Goal: Task Accomplishment & Management: Complete application form

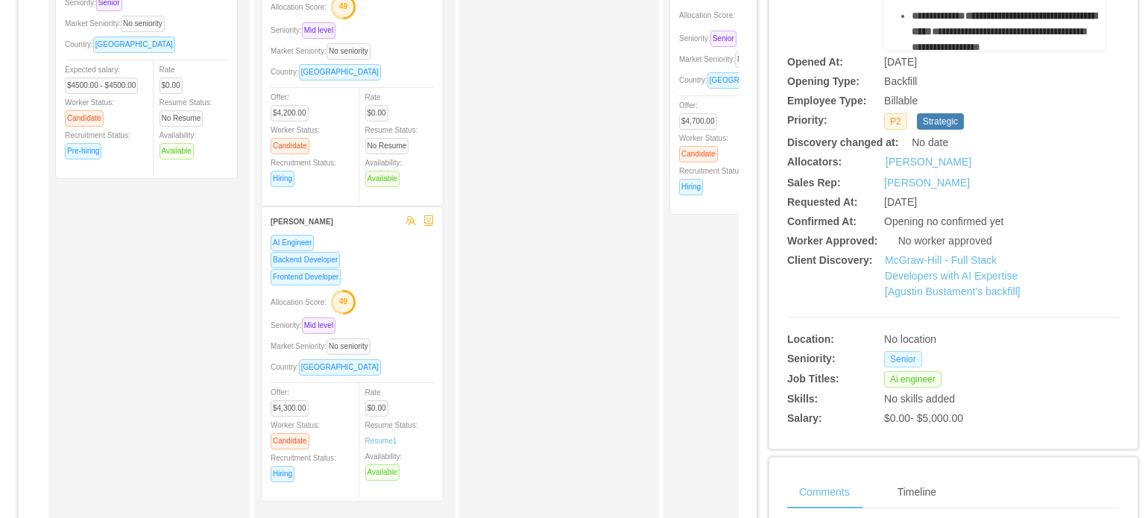
scroll to position [298, 0]
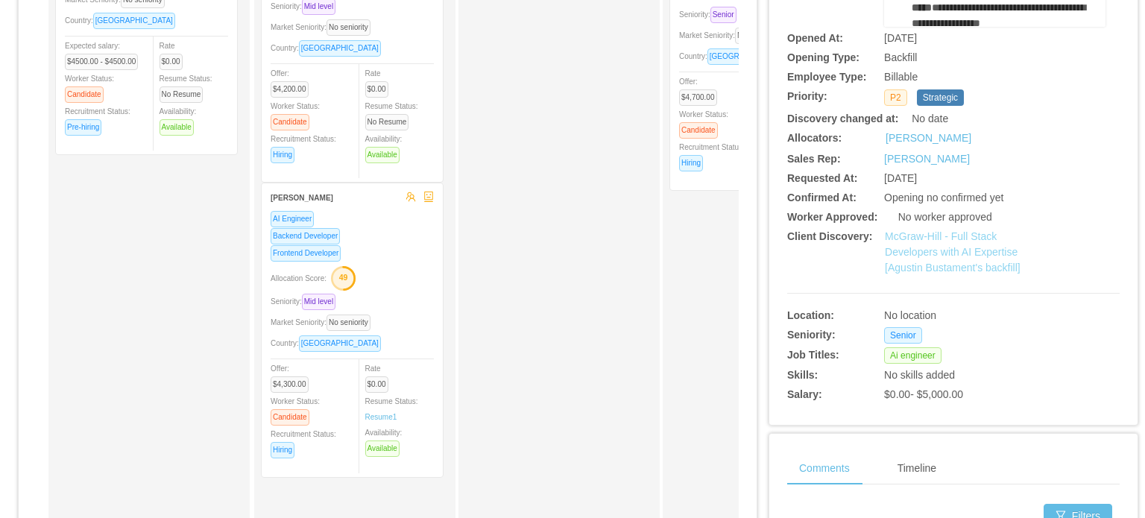
click at [945, 245] on link "McGraw-Hill - Full Stack Developers with AI Expertise [Agustin Bustament's back…" at bounding box center [953, 251] width 136 height 43
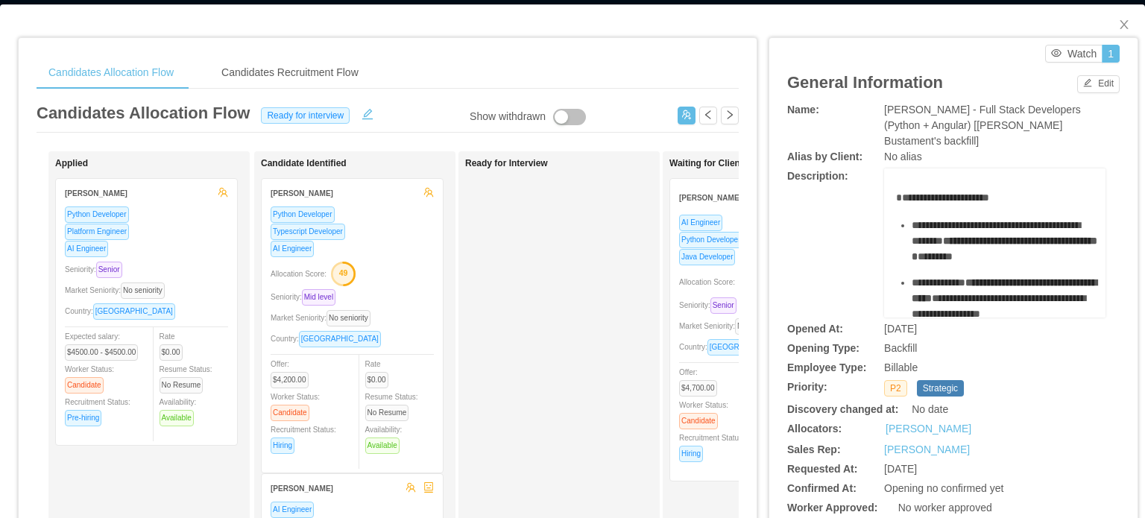
scroll to position [0, 0]
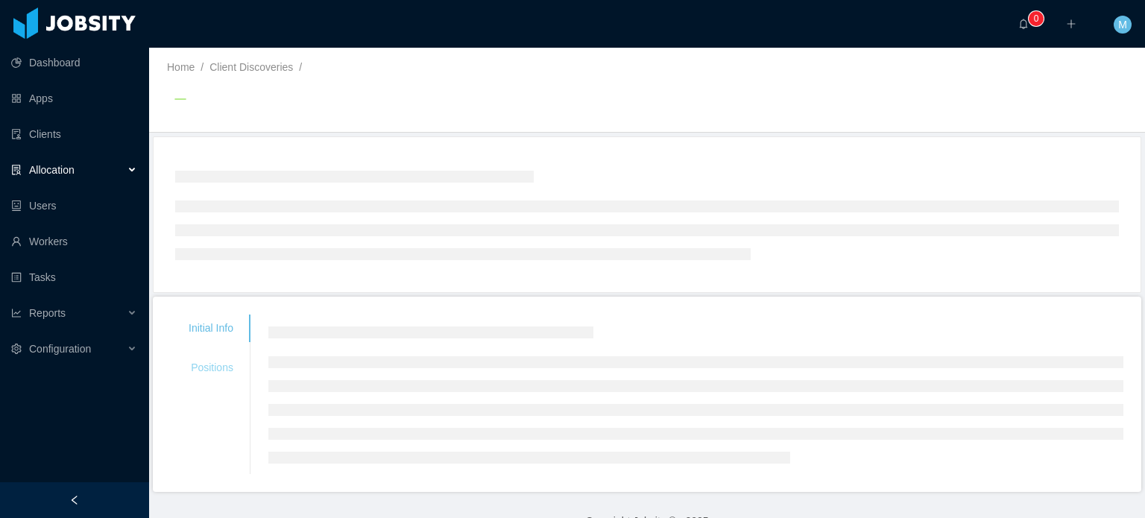
click at [227, 374] on div "Positions" at bounding box center [211, 368] width 81 height 28
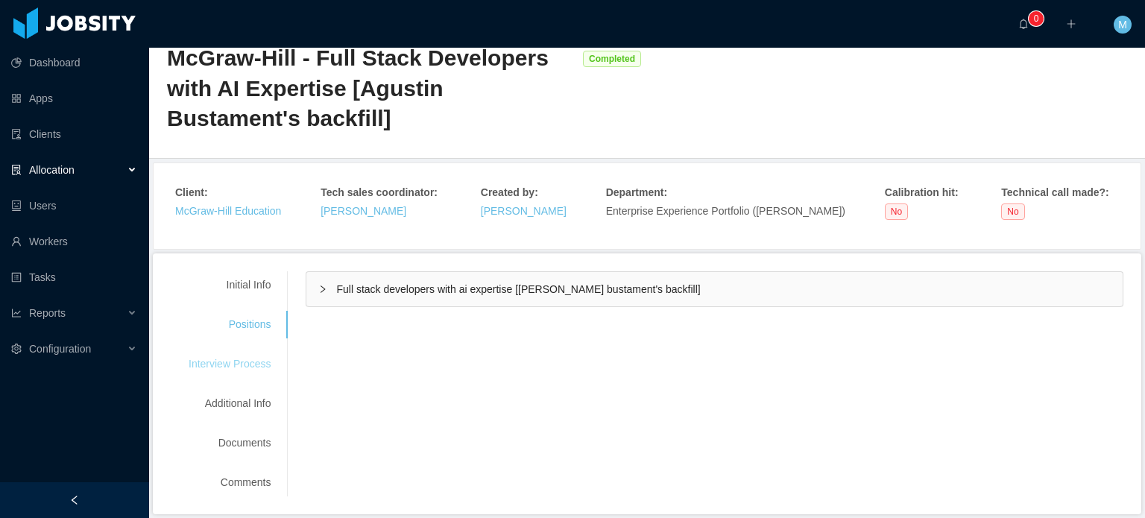
scroll to position [104, 0]
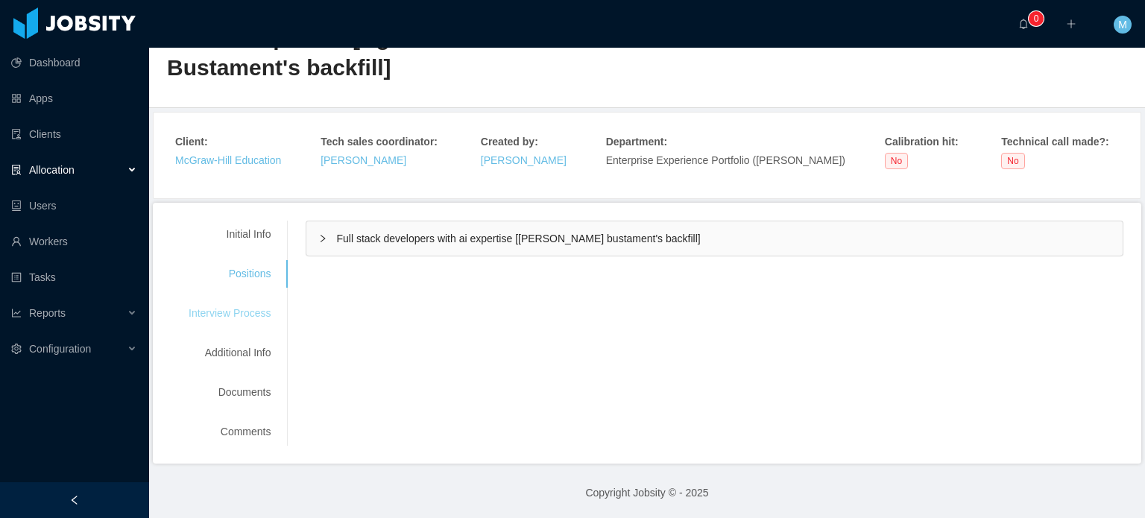
click at [259, 320] on div "Interview Process" at bounding box center [230, 314] width 118 height 28
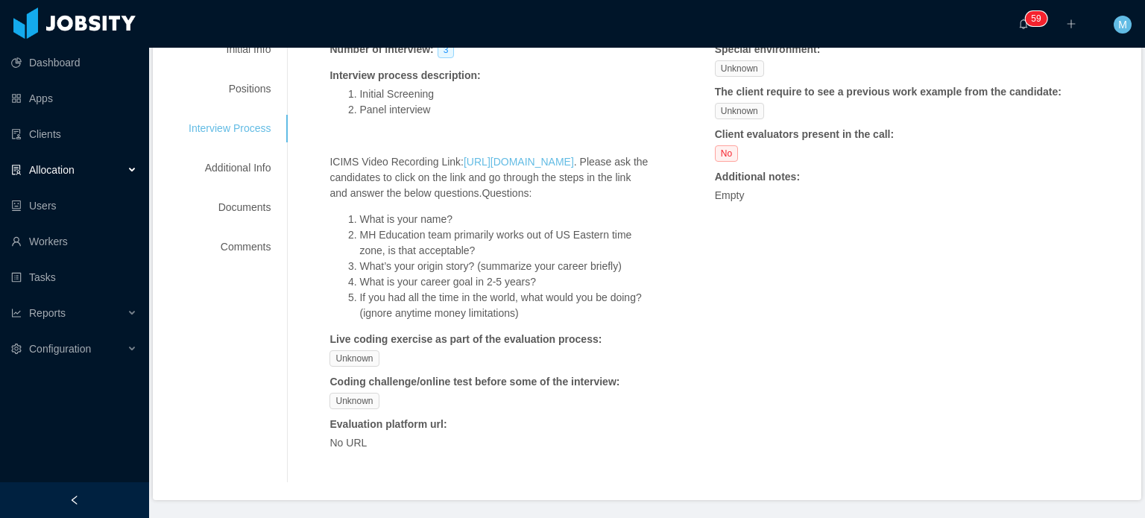
scroll to position [253, 0]
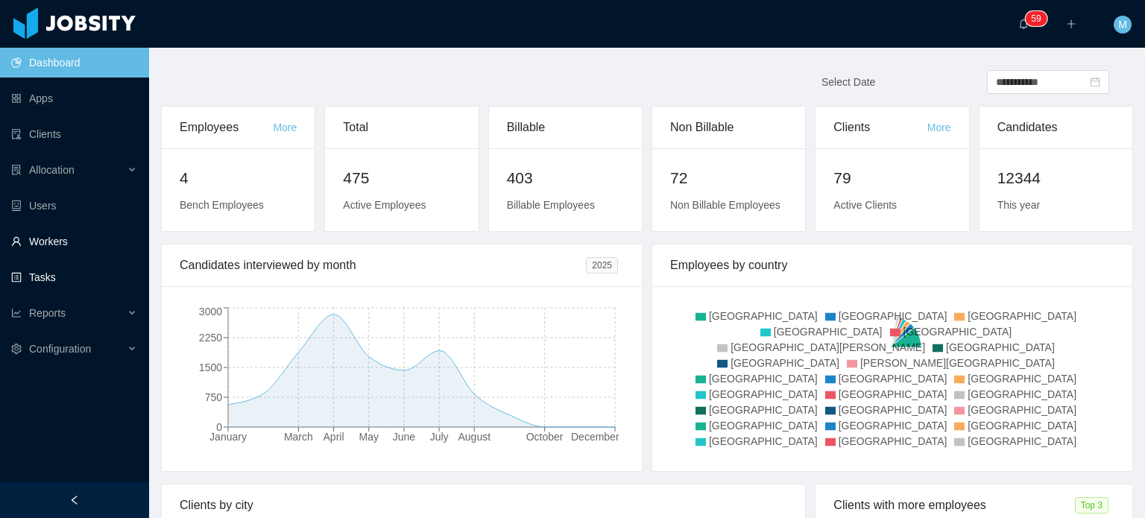
click at [72, 248] on link "Workers" at bounding box center [74, 242] width 126 height 30
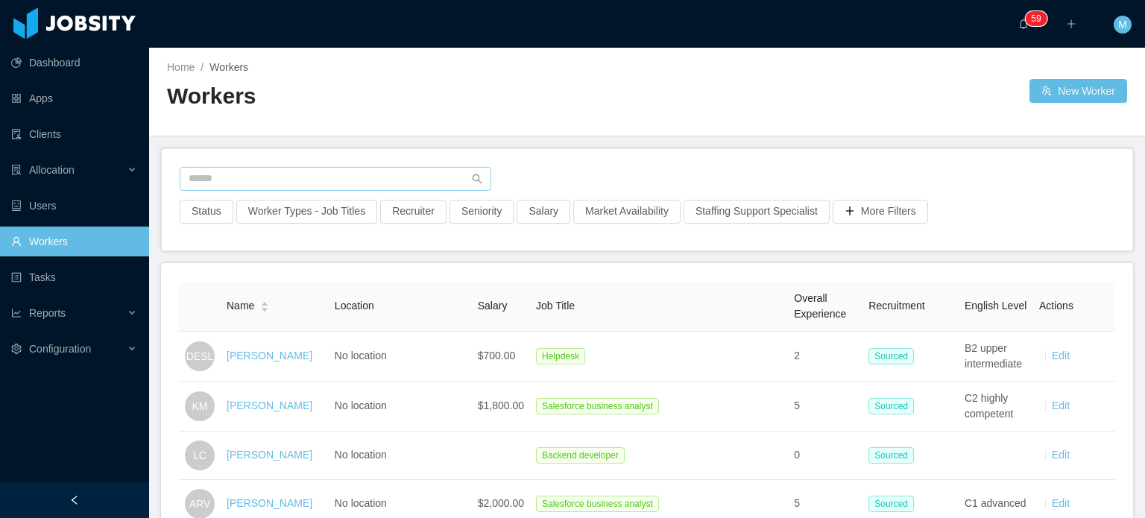
drag, startPoint x: 260, startPoint y: 166, endPoint x: 265, endPoint y: 175, distance: 11.0
click at [265, 175] on div "Status Worker Types - Job Titles Recruiter Seniority Salary Market Availability…" at bounding box center [647, 199] width 971 height 101
click at [265, 175] on input "text" at bounding box center [336, 179] width 312 height 24
paste input "**********"
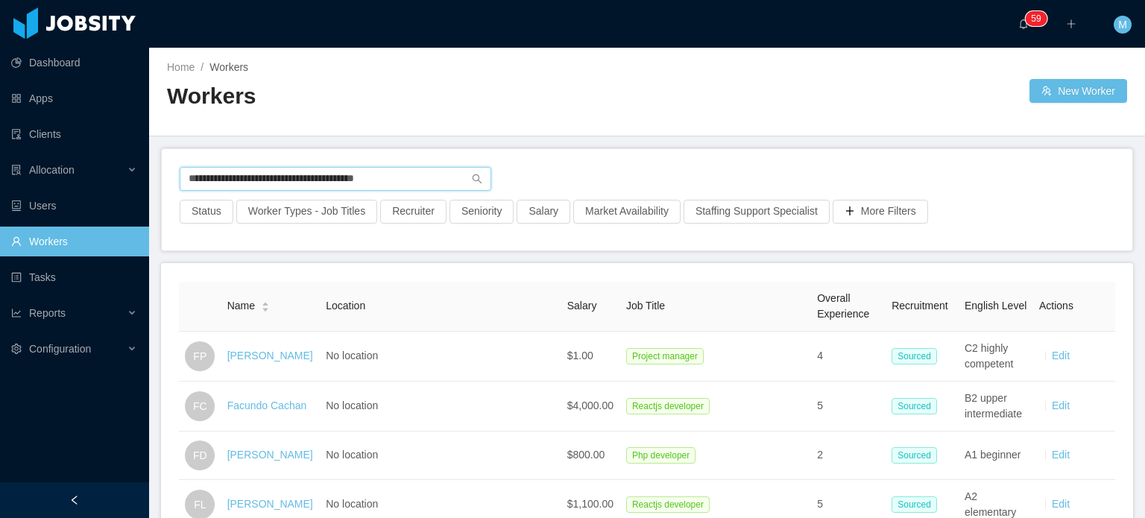
paste input "text"
type input "**********"
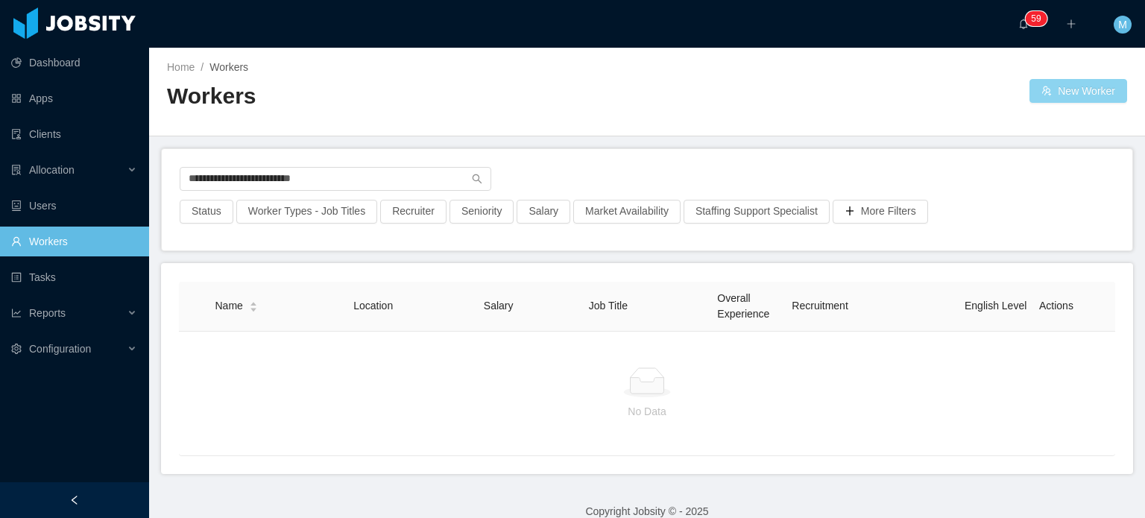
click at [1030, 86] on button "New Worker" at bounding box center [1079, 91] width 98 height 24
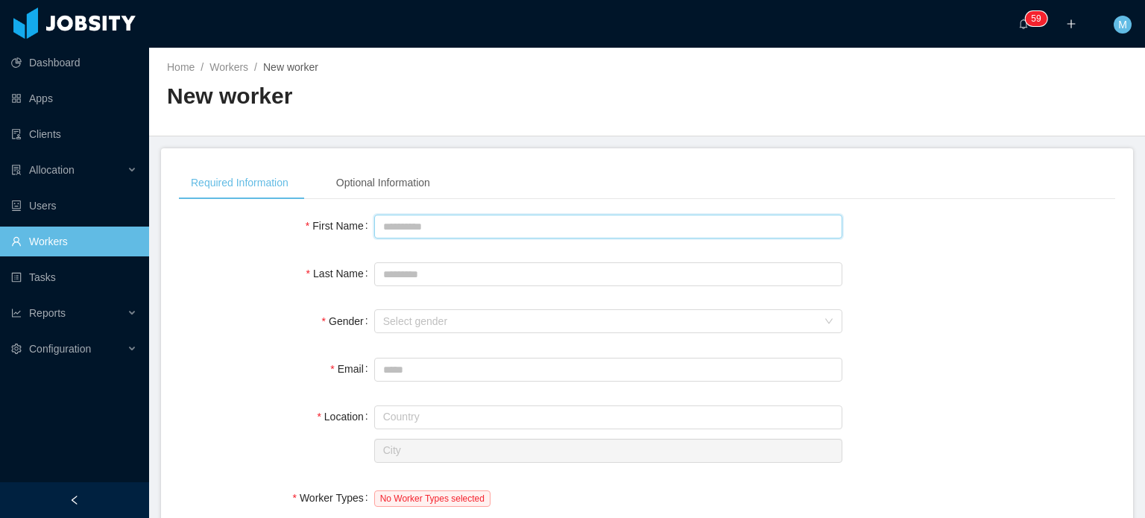
click at [489, 215] on input "First Name" at bounding box center [608, 227] width 468 height 24
type input "*******"
click at [486, 324] on div "Select gender" at bounding box center [600, 321] width 434 height 15
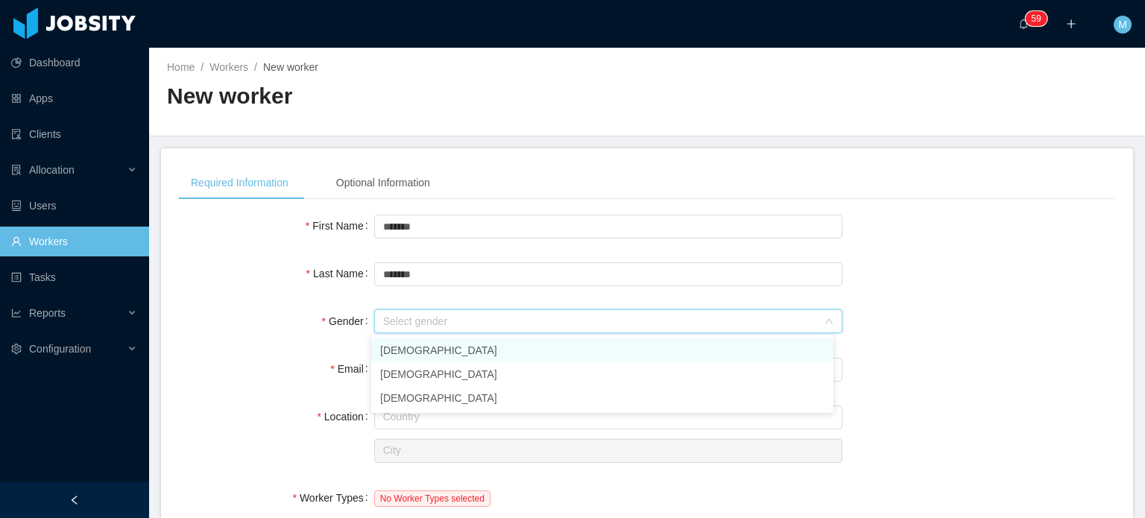
click at [468, 356] on li "Male" at bounding box center [602, 350] width 462 height 24
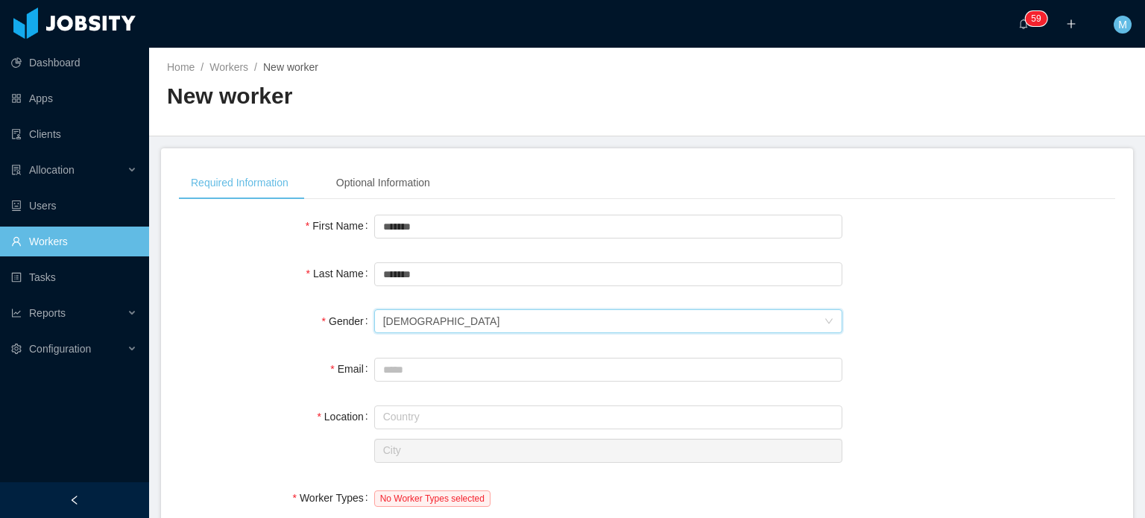
click at [314, 334] on div "Gender" at bounding box center [276, 321] width 195 height 30
click at [391, 368] on input "Email" at bounding box center [608, 370] width 468 height 24
paste input "**********"
click at [385, 374] on input "**********" at bounding box center [608, 370] width 468 height 24
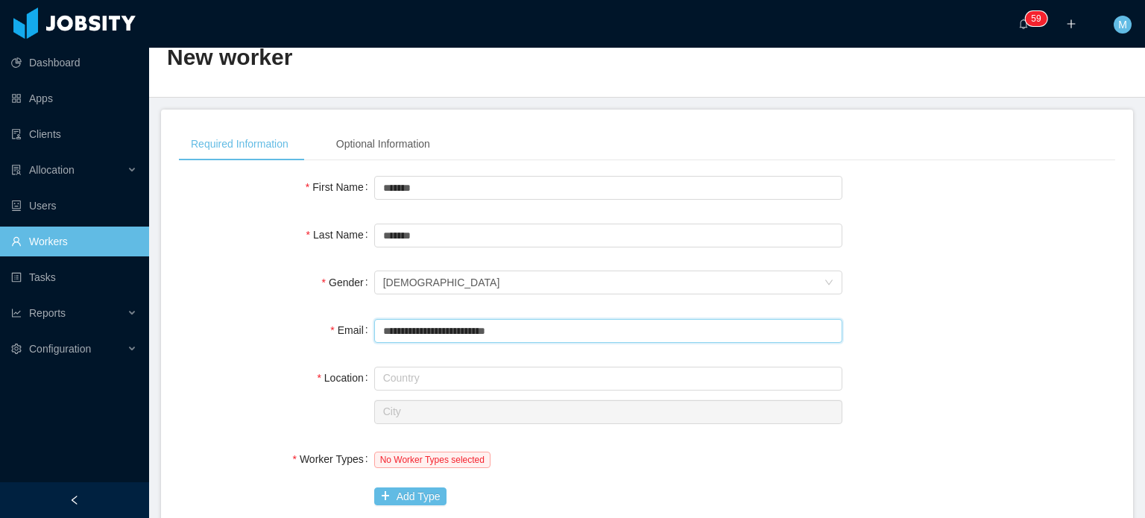
scroll to position [75, 0]
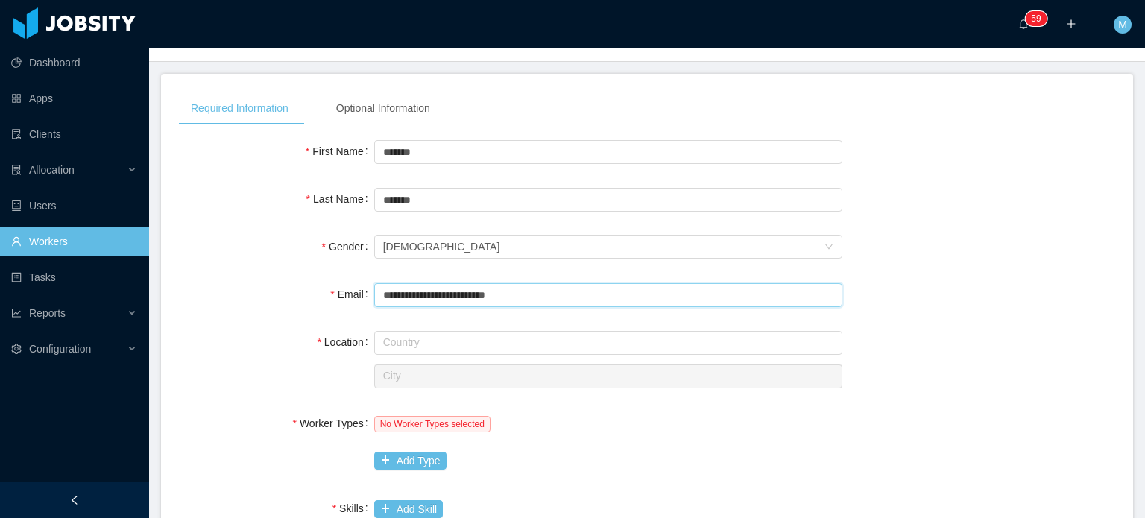
type input "**********"
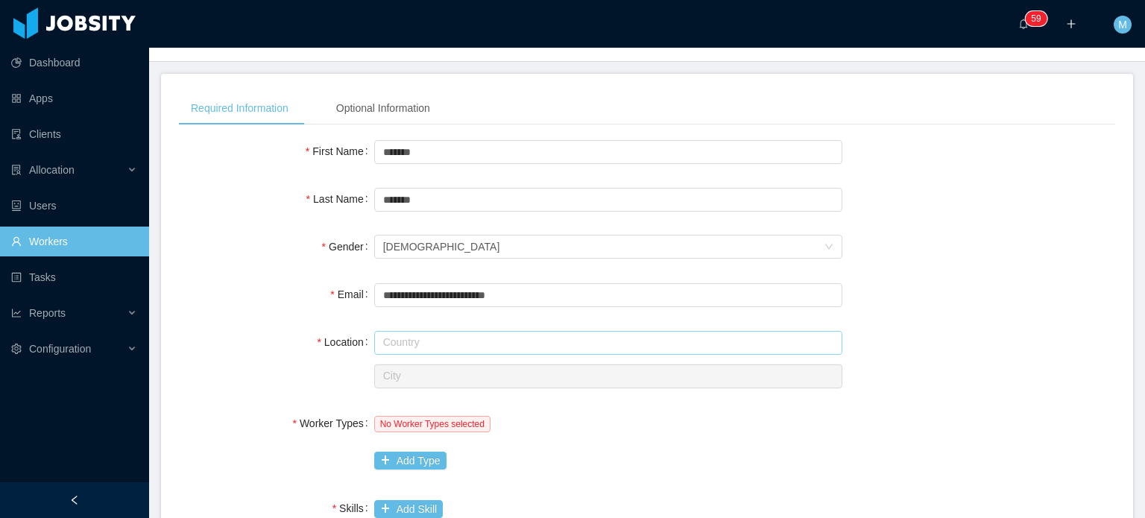
drag, startPoint x: 426, startPoint y: 362, endPoint x: 434, endPoint y: 351, distance: 12.8
click at [426, 359] on div "Country City" at bounding box center [608, 358] width 468 height 63
click at [434, 351] on input "text" at bounding box center [608, 343] width 468 height 24
click at [432, 357] on ul "Argentina" at bounding box center [602, 371] width 462 height 30
click at [441, 373] on li "Argentina" at bounding box center [602, 371] width 462 height 24
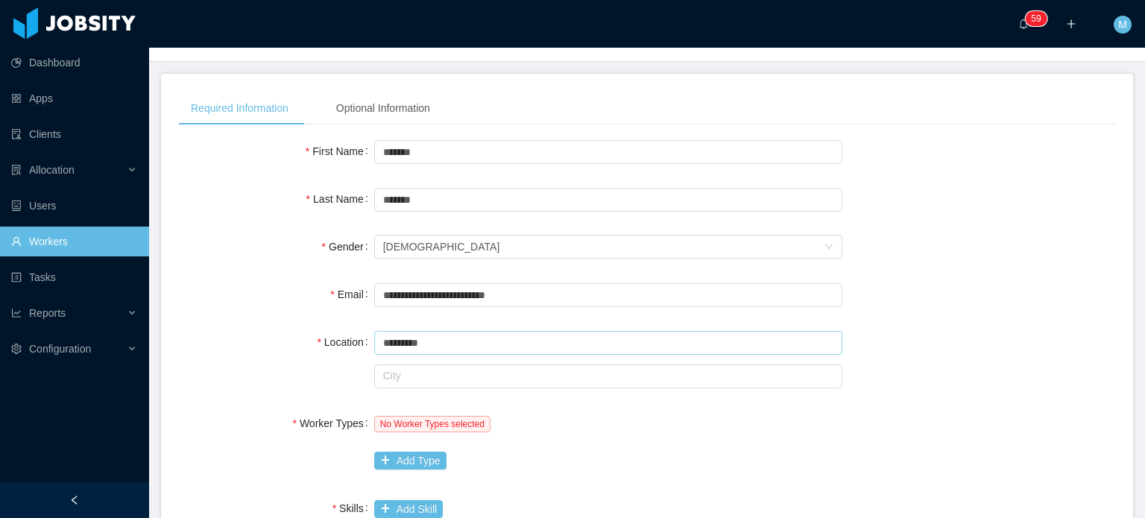
type input "*********"
click at [441, 373] on input "text" at bounding box center [608, 377] width 468 height 24
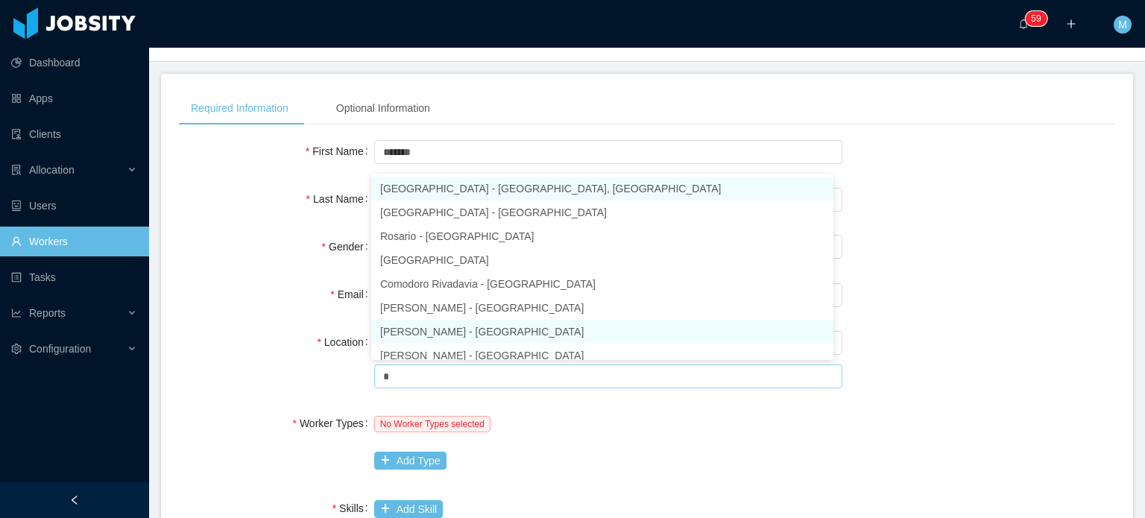
scroll to position [6, 0]
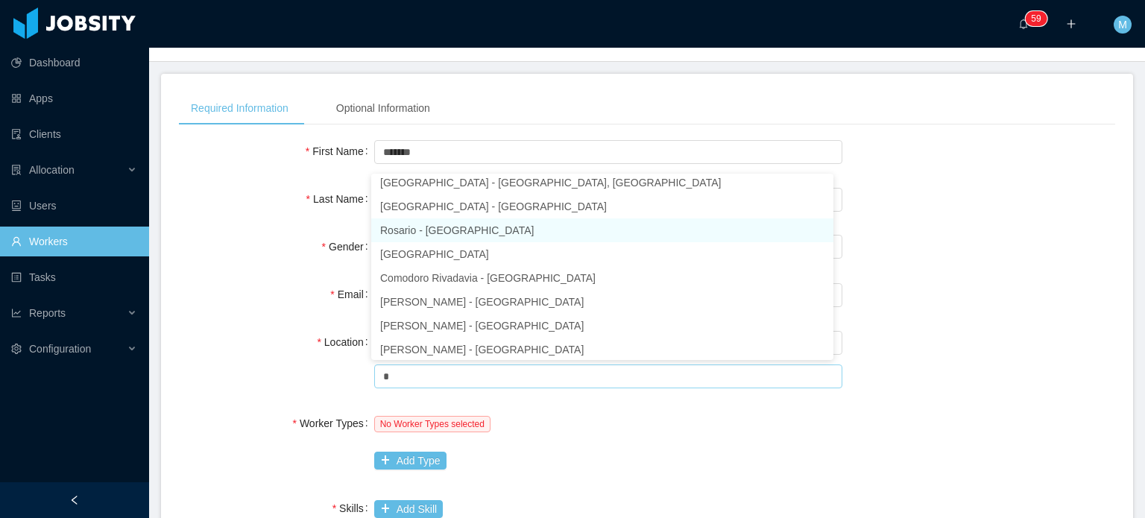
click at [481, 223] on li "Rosario - Santa Fe" at bounding box center [602, 230] width 462 height 24
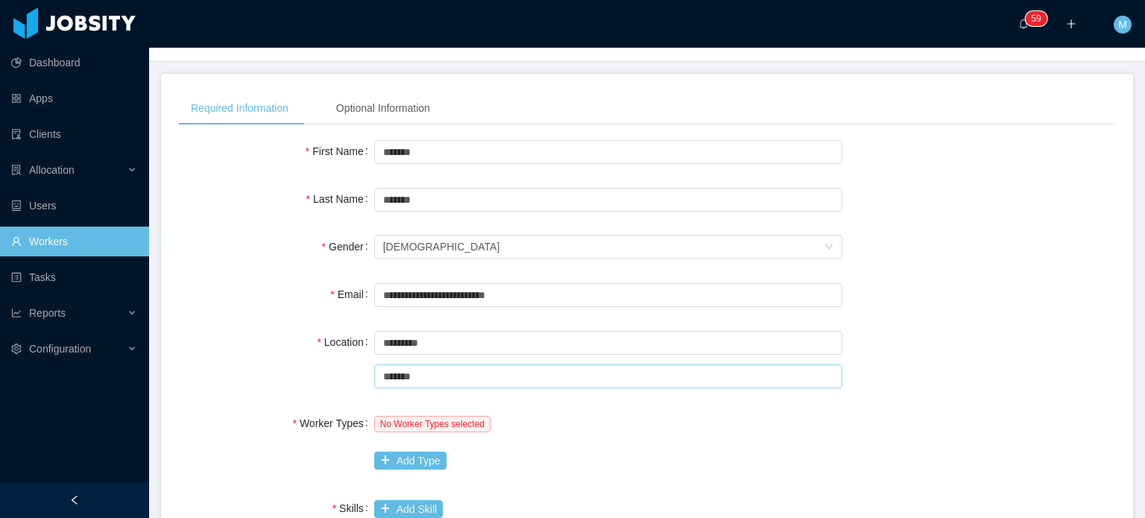
type input "*******"
click at [918, 381] on div "Location Country ********* Argentina City ******* Rosario" at bounding box center [647, 358] width 936 height 63
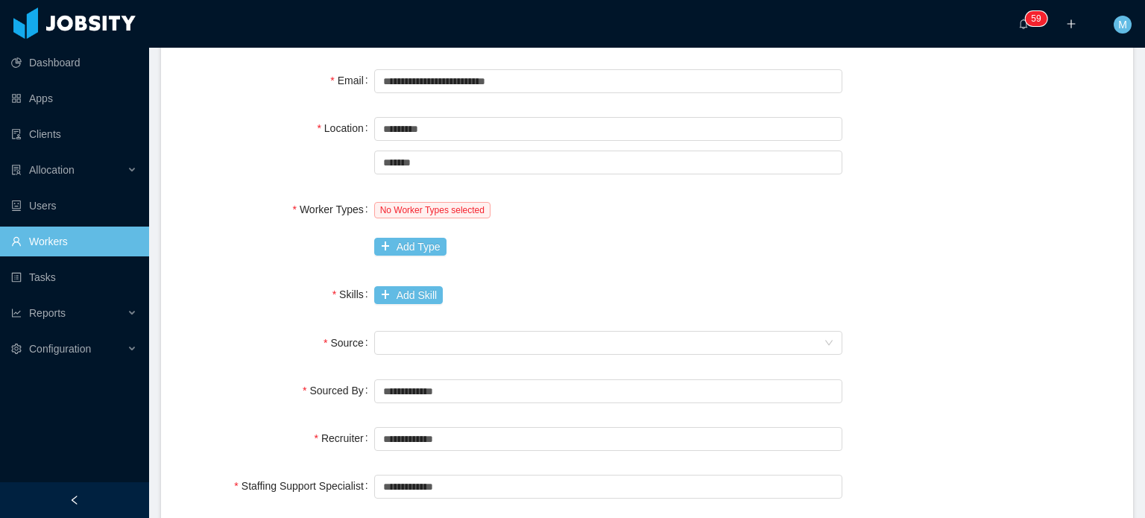
scroll to position [298, 0]
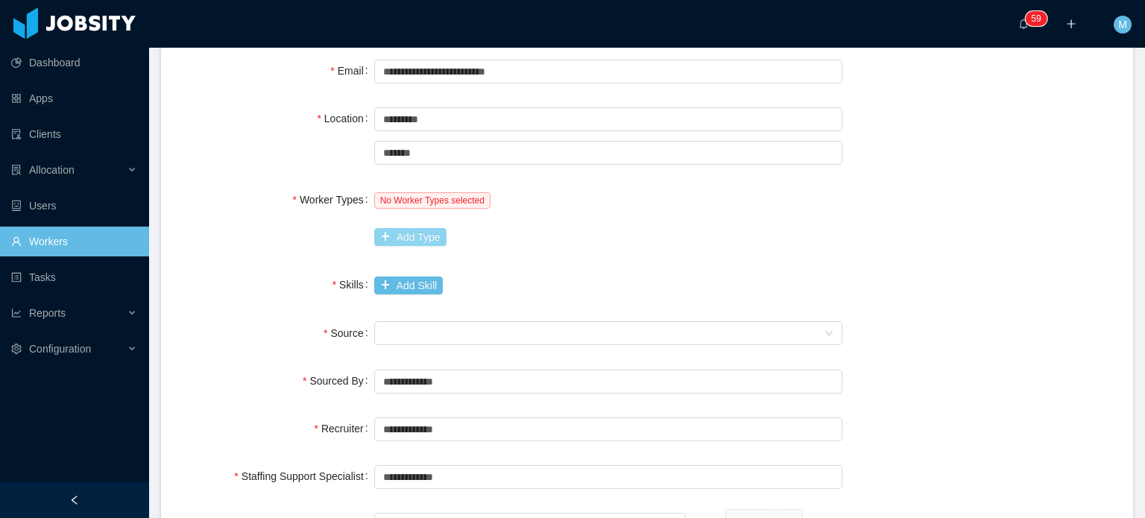
click at [431, 233] on button "Add Type" at bounding box center [410, 237] width 72 height 18
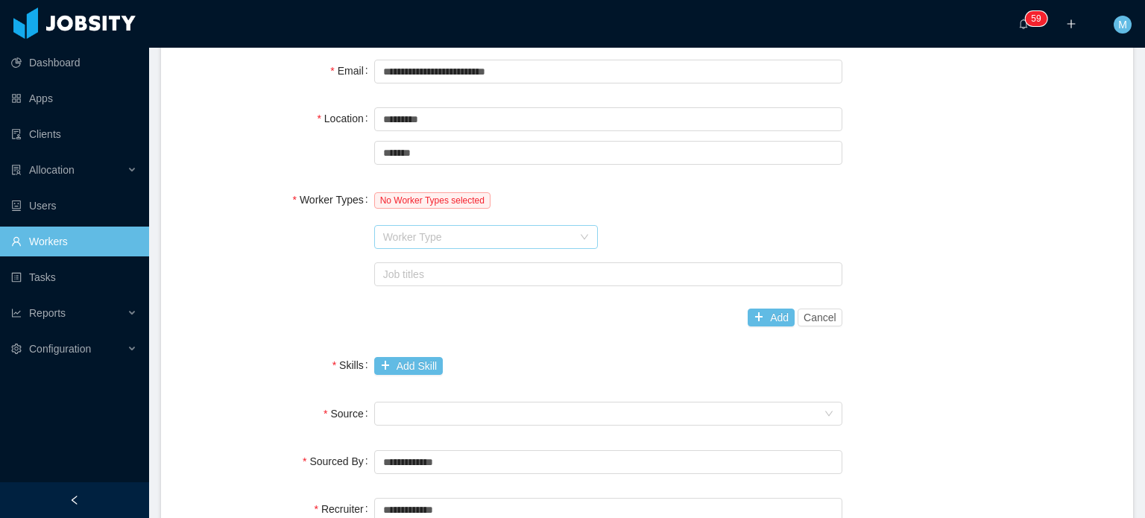
click at [444, 239] on div "Worker Type" at bounding box center [477, 237] width 189 height 15
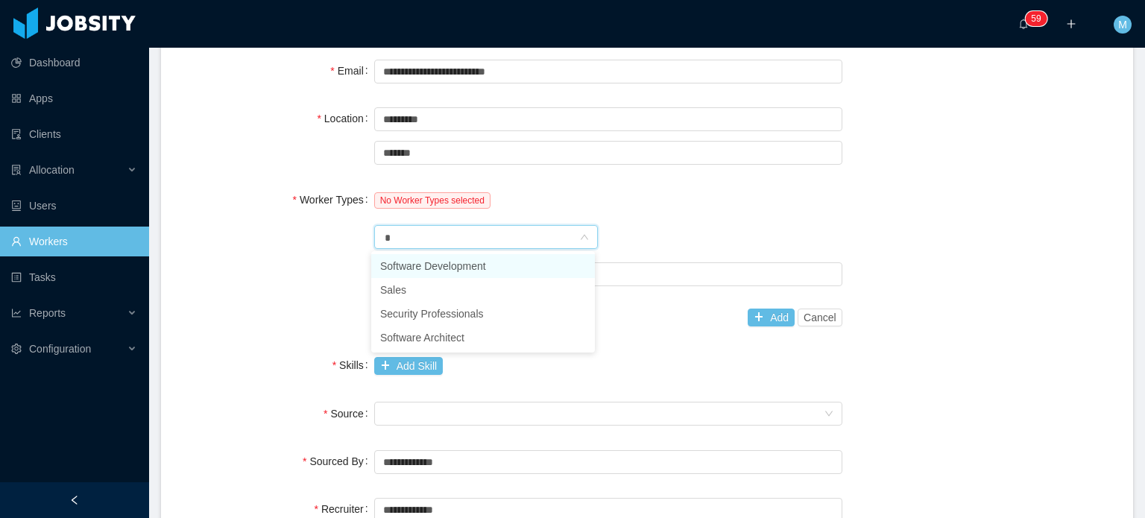
type input "**"
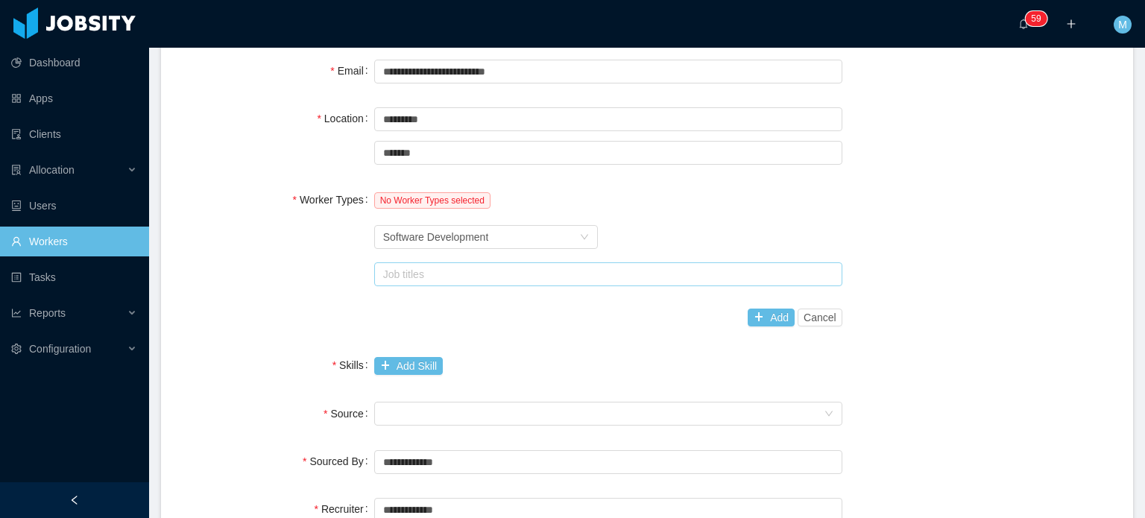
click at [474, 262] on div "Job titles" at bounding box center [608, 274] width 468 height 24
type input "***"
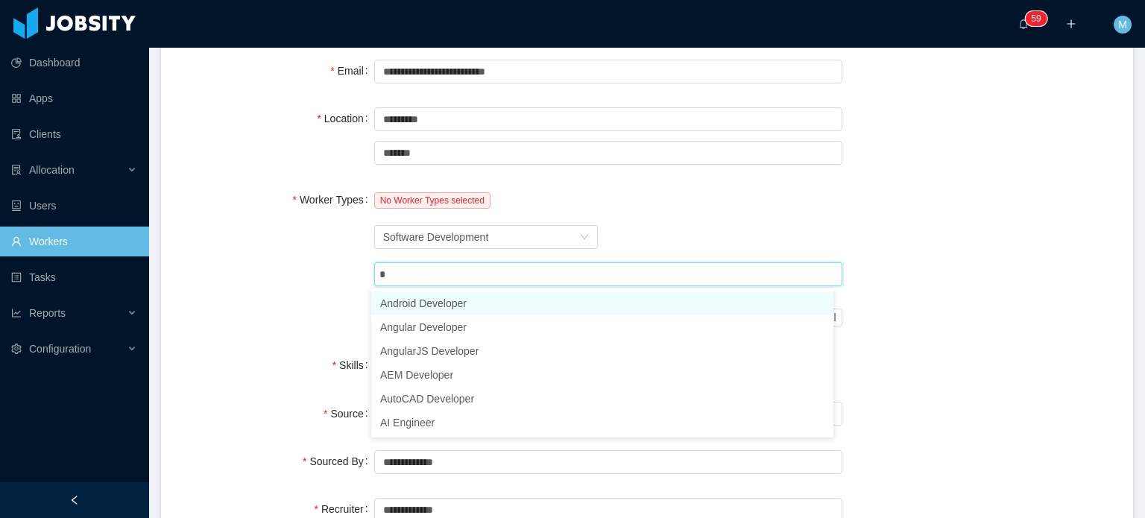
click at [474, 262] on div "Job titles * a" at bounding box center [608, 274] width 468 height 24
type input "*****"
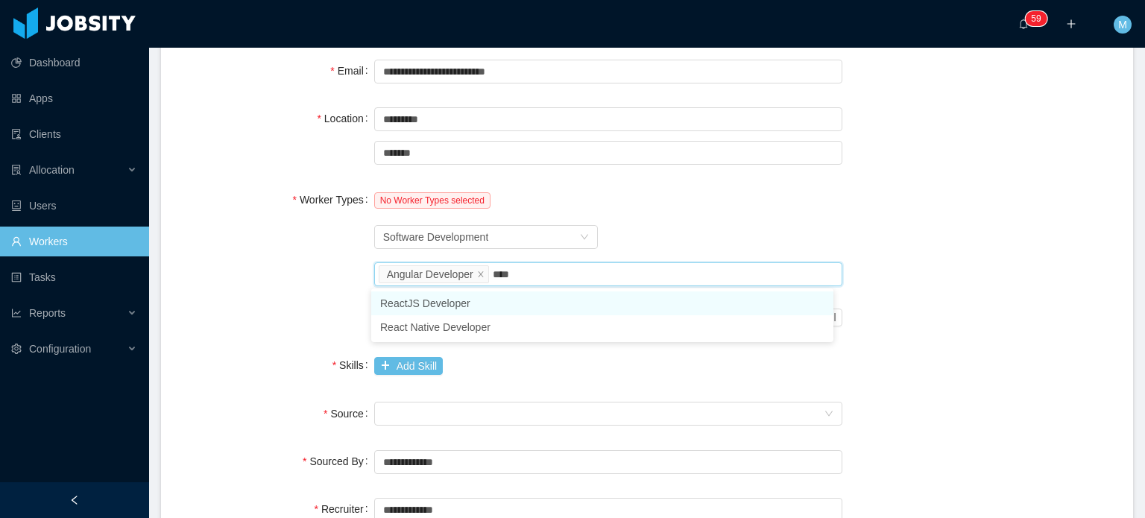
type input "*****"
type input "****"
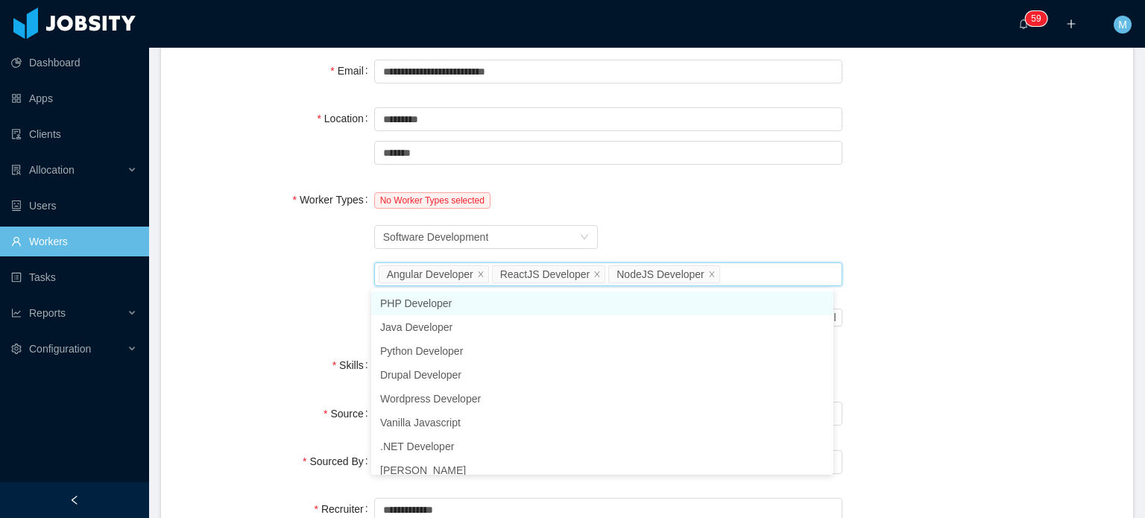
click at [664, 219] on div "No Worker Types selected Worker Type Software Development Job titles Angular De…" at bounding box center [608, 259] width 468 height 148
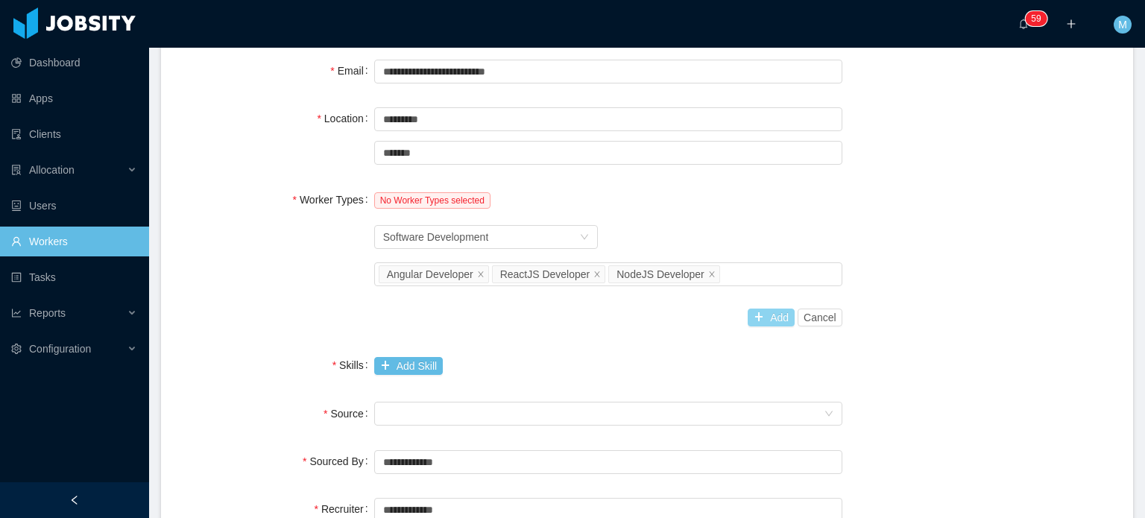
click at [769, 312] on button "Add" at bounding box center [771, 318] width 47 height 18
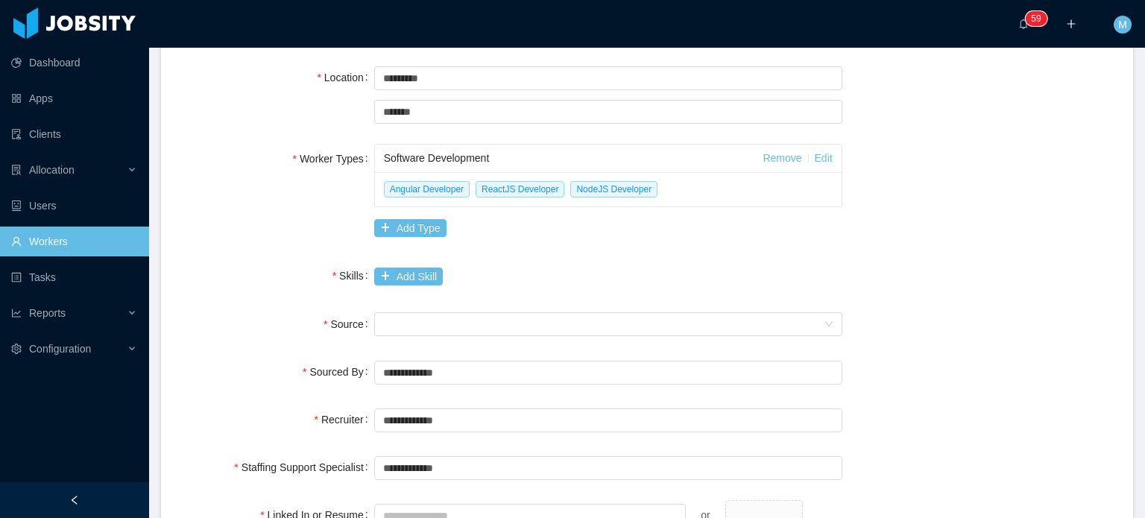
scroll to position [373, 0]
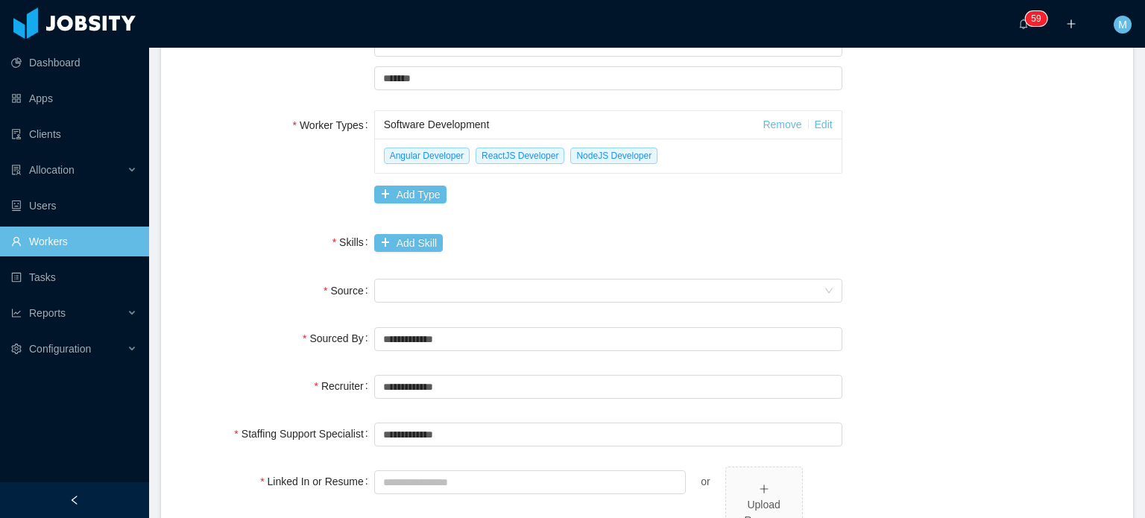
click at [423, 252] on div "Add Skill" at bounding box center [608, 242] width 468 height 31
click at [422, 248] on button "Add Skill" at bounding box center [408, 243] width 69 height 18
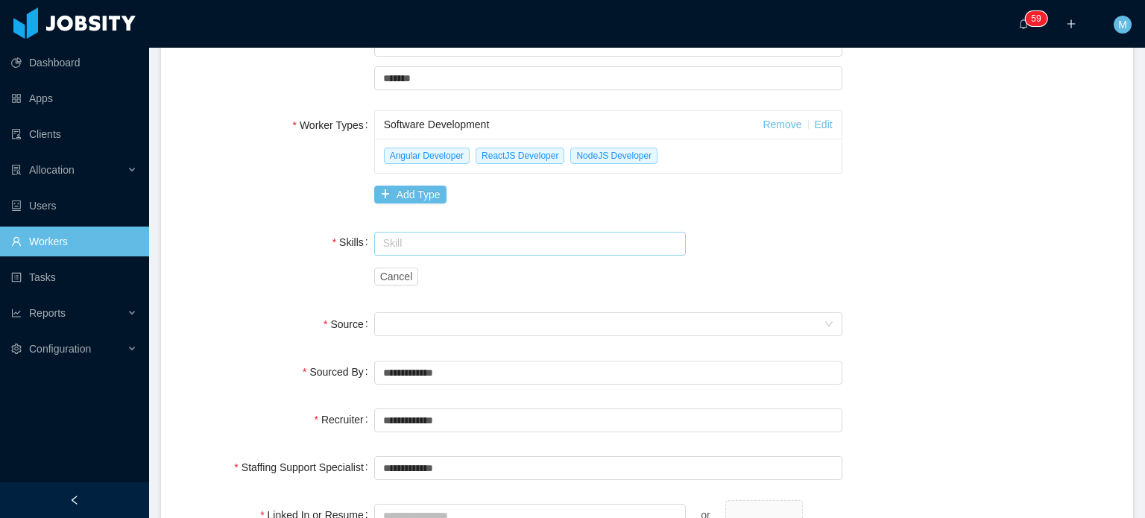
click at [413, 248] on input "text" at bounding box center [530, 244] width 312 height 24
type input "*"
click at [415, 274] on li "AngularJs" at bounding box center [525, 271] width 309 height 24
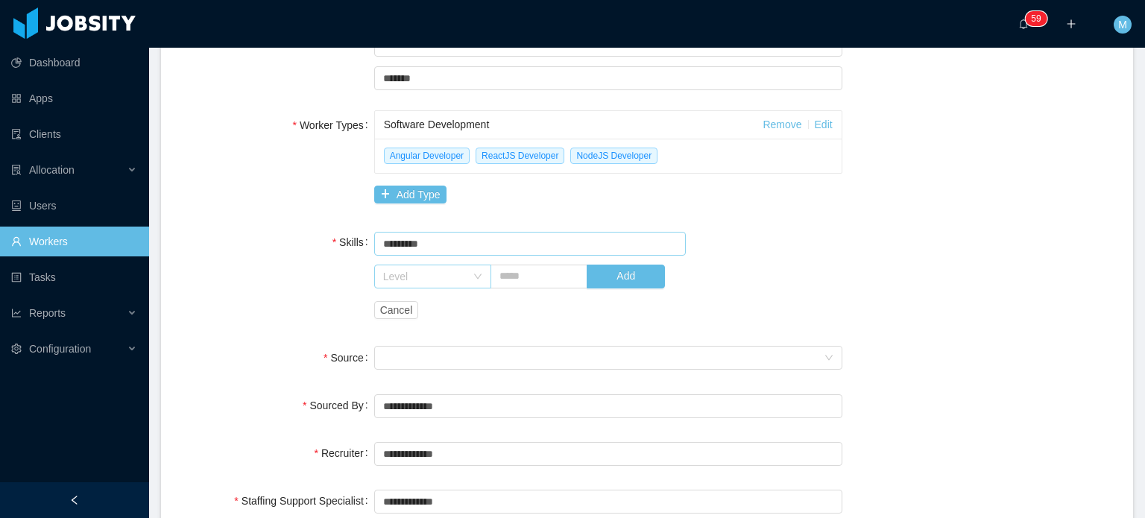
click at [422, 282] on div "Level" at bounding box center [424, 276] width 83 height 15
type input "*********"
click at [438, 405] on li "High" at bounding box center [429, 402] width 116 height 24
drag, startPoint x: 519, startPoint y: 289, endPoint x: 526, endPoint y: 279, distance: 12.8
click at [519, 289] on div "Level High Add" at bounding box center [569, 277] width 390 height 30
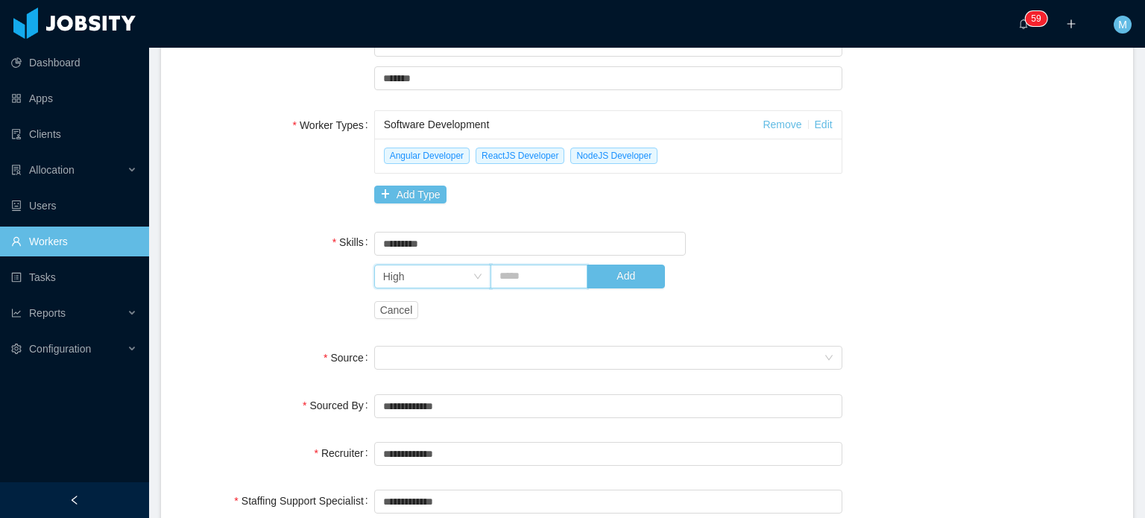
click at [526, 279] on input "text" at bounding box center [540, 277] width 98 height 24
click at [405, 288] on div "Level High" at bounding box center [432, 277] width 117 height 24
click at [513, 276] on input "text" at bounding box center [540, 277] width 98 height 24
click at [418, 280] on div "Level High" at bounding box center [427, 276] width 89 height 22
click at [432, 369] on li "Medium" at bounding box center [429, 378] width 116 height 24
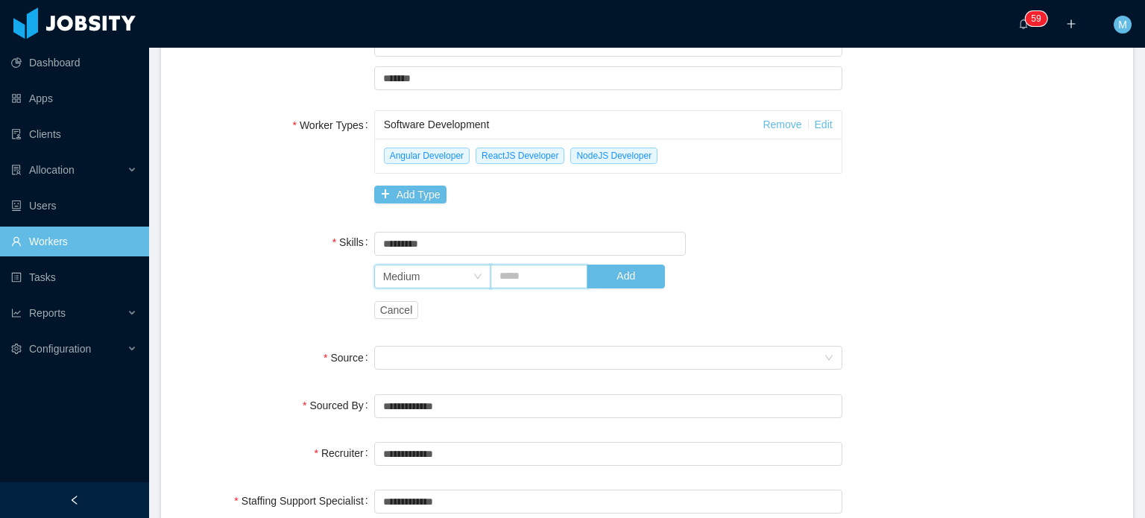
click at [548, 278] on input "text" at bounding box center [540, 277] width 98 height 24
type input "*"
click at [620, 277] on button "Add" at bounding box center [626, 277] width 78 height 24
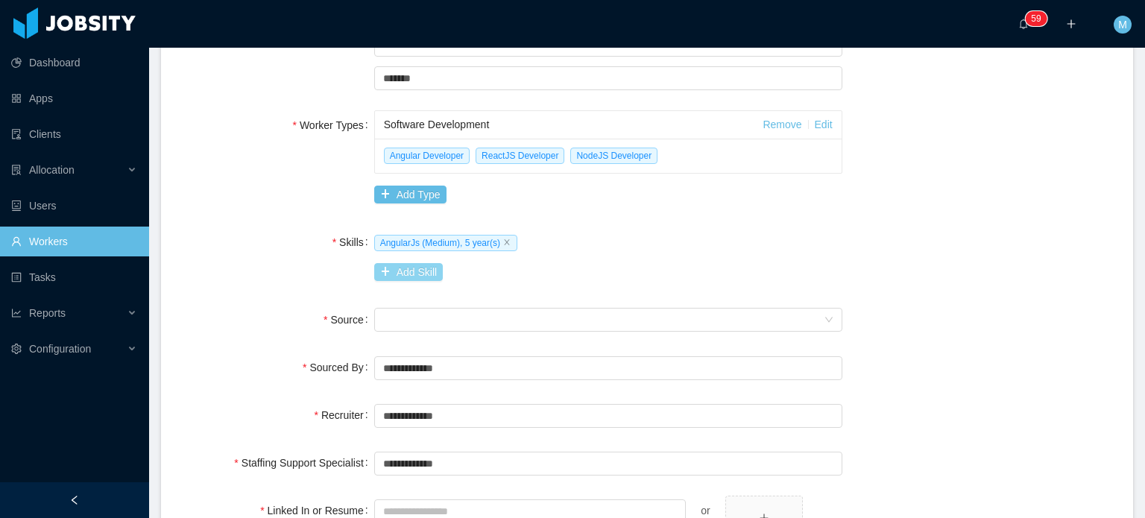
click at [383, 276] on button "Add Skill" at bounding box center [408, 272] width 69 height 18
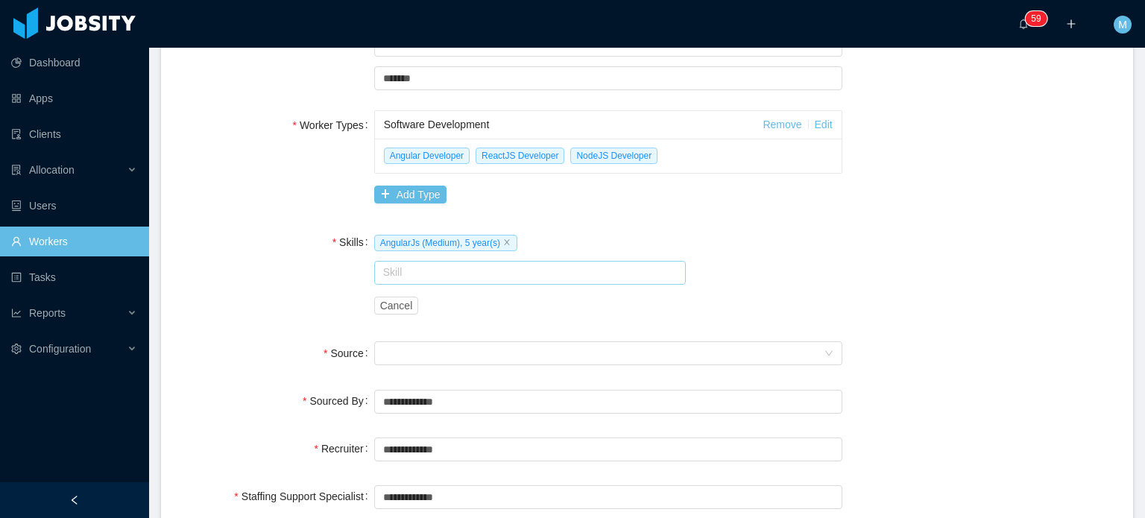
click at [445, 271] on input "text" at bounding box center [530, 273] width 312 height 24
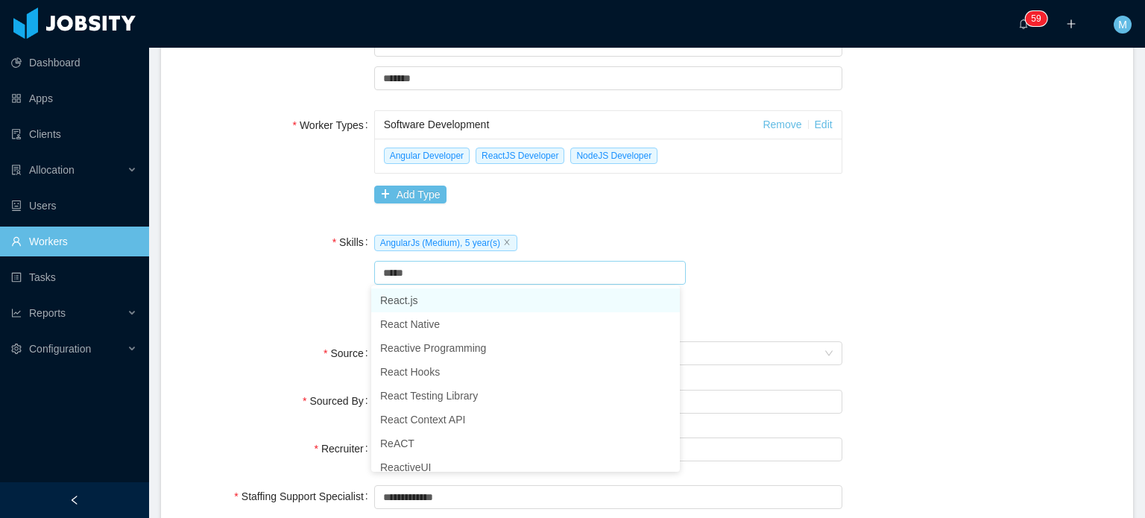
click at [416, 301] on li "React.js" at bounding box center [525, 301] width 309 height 24
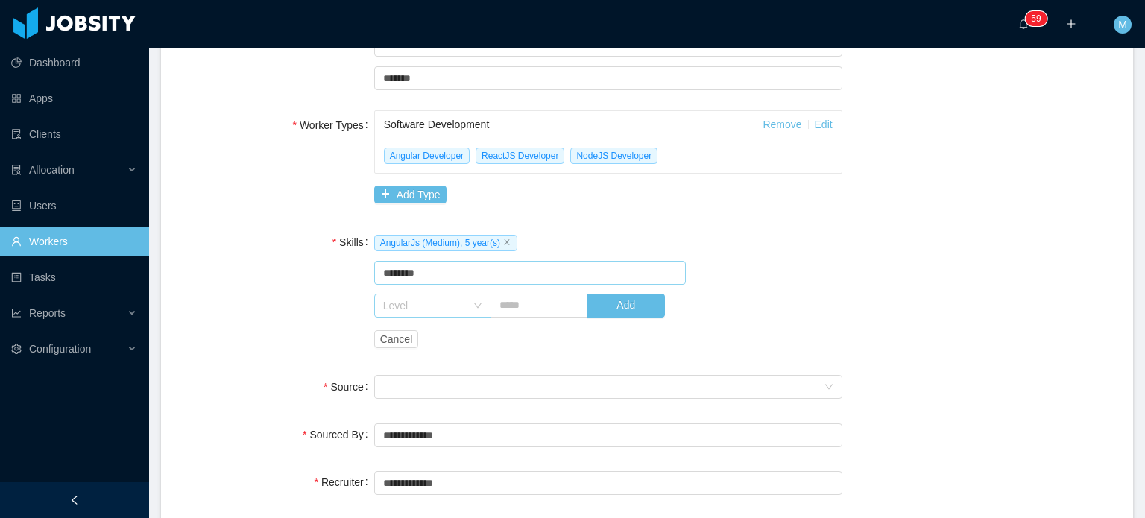
type input "********"
click at [473, 309] on icon "icon: down" at bounding box center [477, 305] width 9 height 9
click at [452, 423] on li "High" at bounding box center [429, 431] width 116 height 24
click at [516, 318] on div "Level High Add" at bounding box center [569, 306] width 390 height 30
click at [519, 312] on input "text" at bounding box center [540, 306] width 98 height 24
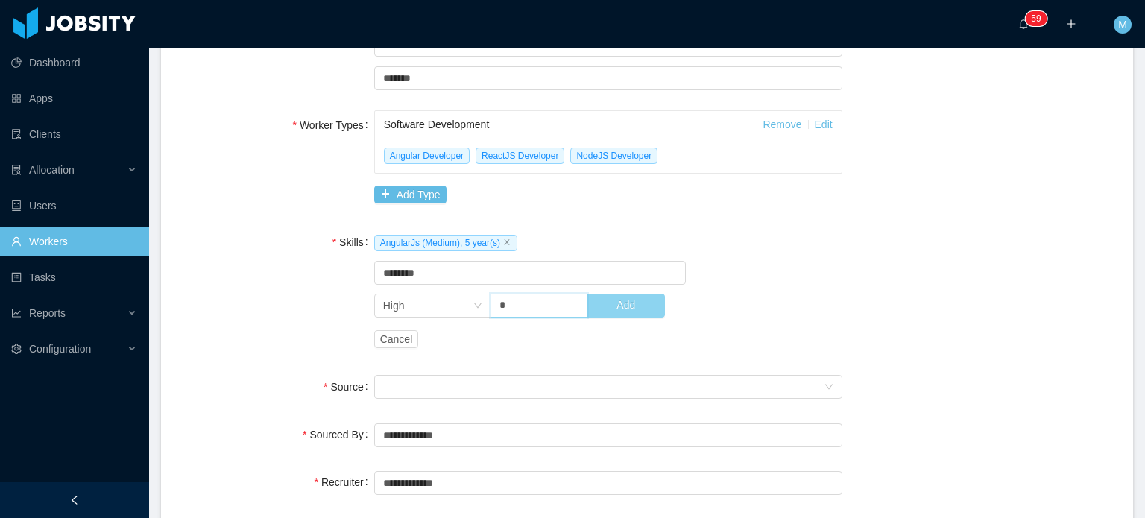
type input "*"
click at [608, 300] on button "Add" at bounding box center [626, 306] width 78 height 24
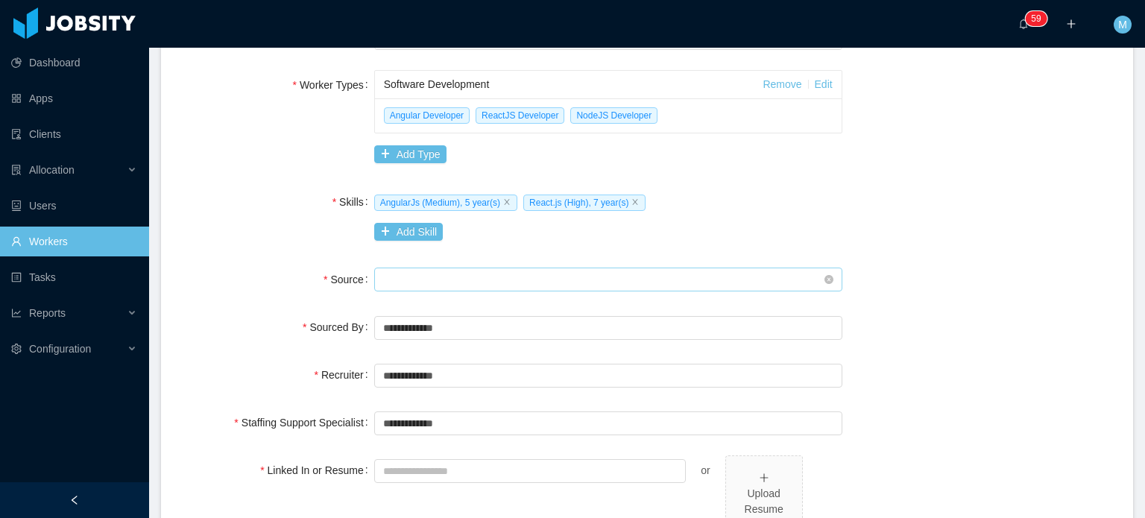
scroll to position [447, 0]
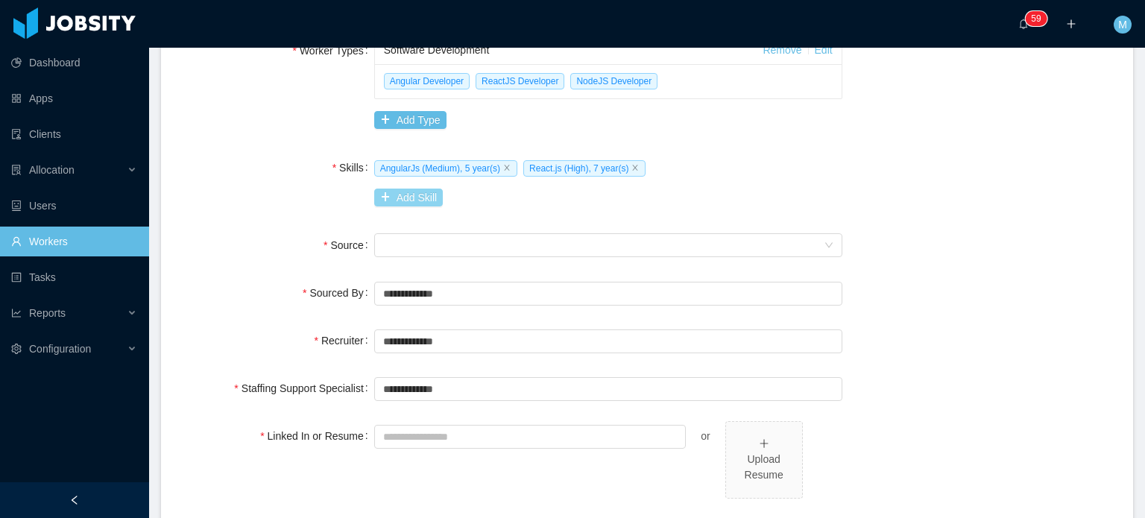
click at [430, 191] on button "Add Skill" at bounding box center [408, 198] width 69 height 18
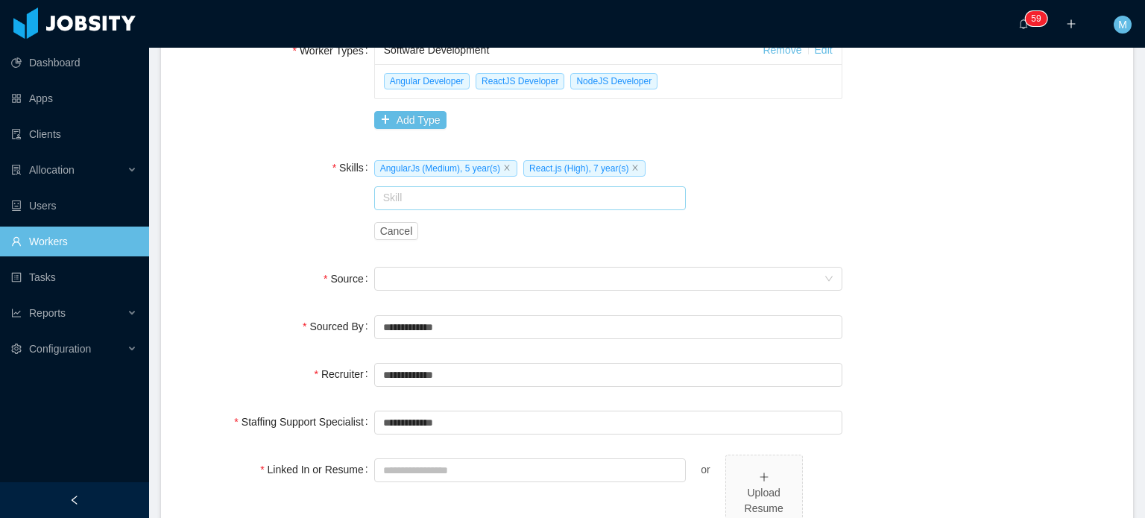
click at [470, 192] on input "text" at bounding box center [530, 198] width 312 height 24
click at [450, 233] on li "Node.js" at bounding box center [525, 226] width 309 height 24
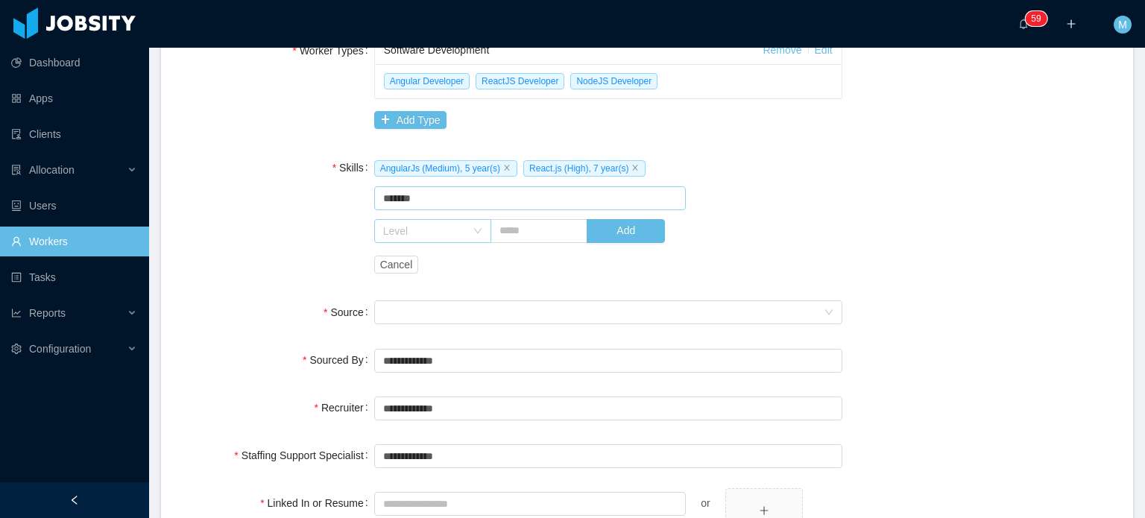
type input "*******"
click at [476, 224] on div "Level" at bounding box center [432, 231] width 117 height 24
click at [441, 330] on li "Medium" at bounding box center [429, 333] width 116 height 24
click at [510, 235] on input "text" at bounding box center [540, 231] width 98 height 24
type input "*"
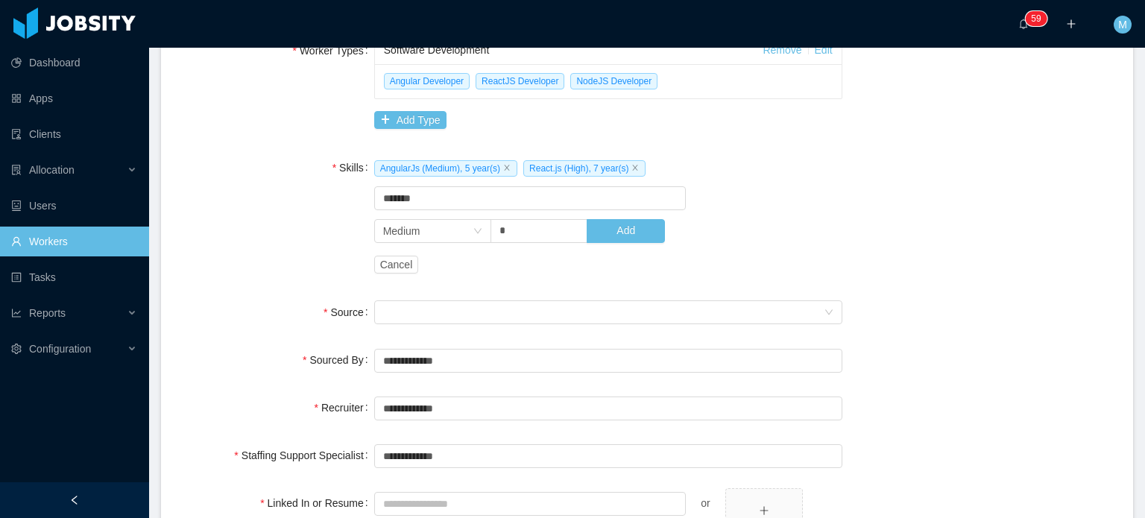
click at [617, 250] on div "Cancel" at bounding box center [608, 265] width 468 height 30
click at [617, 242] on button "Add" at bounding box center [626, 231] width 78 height 24
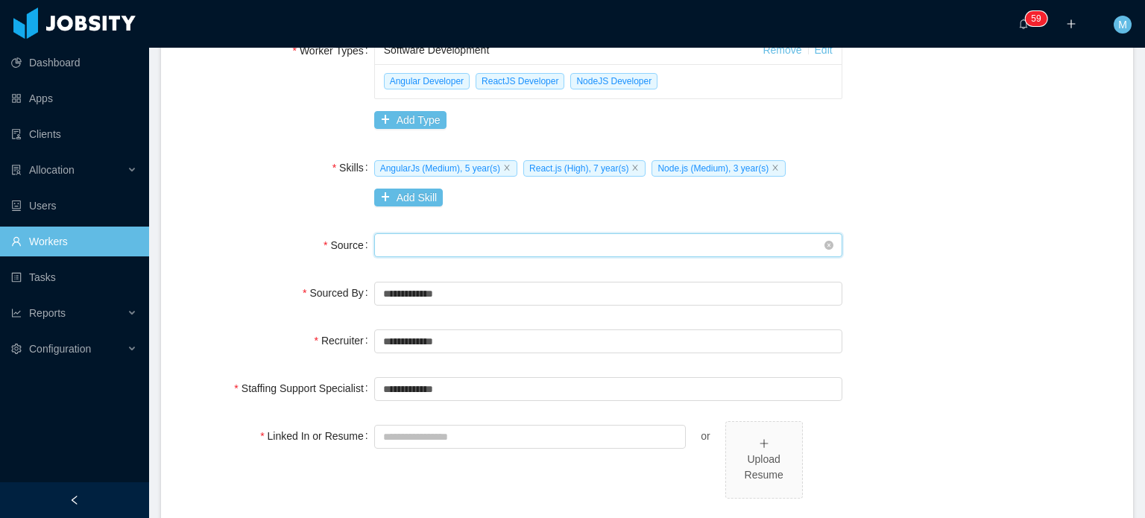
click at [511, 248] on div "Seniority" at bounding box center [603, 245] width 441 height 22
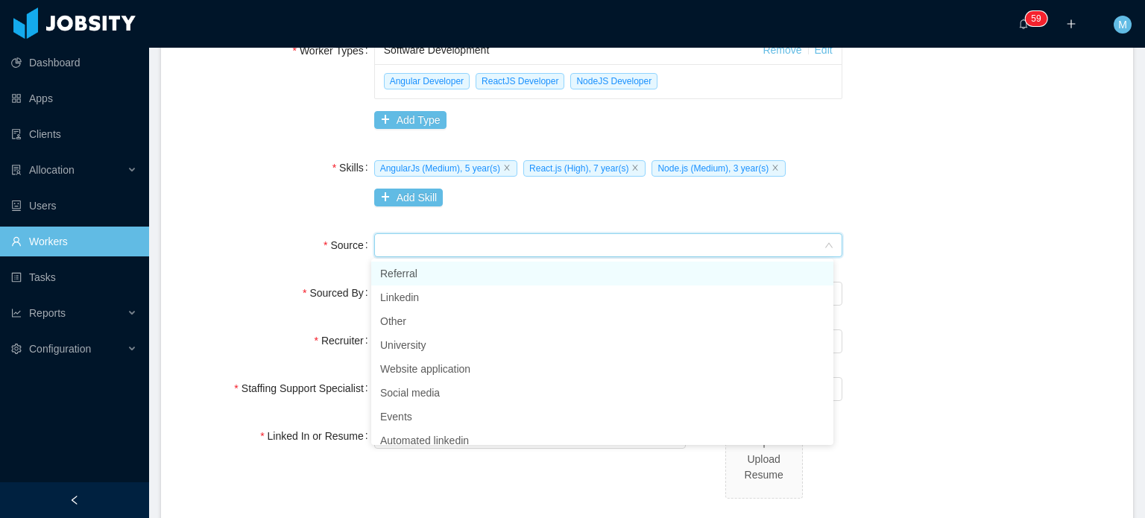
click at [507, 271] on li "Referral" at bounding box center [602, 274] width 462 height 24
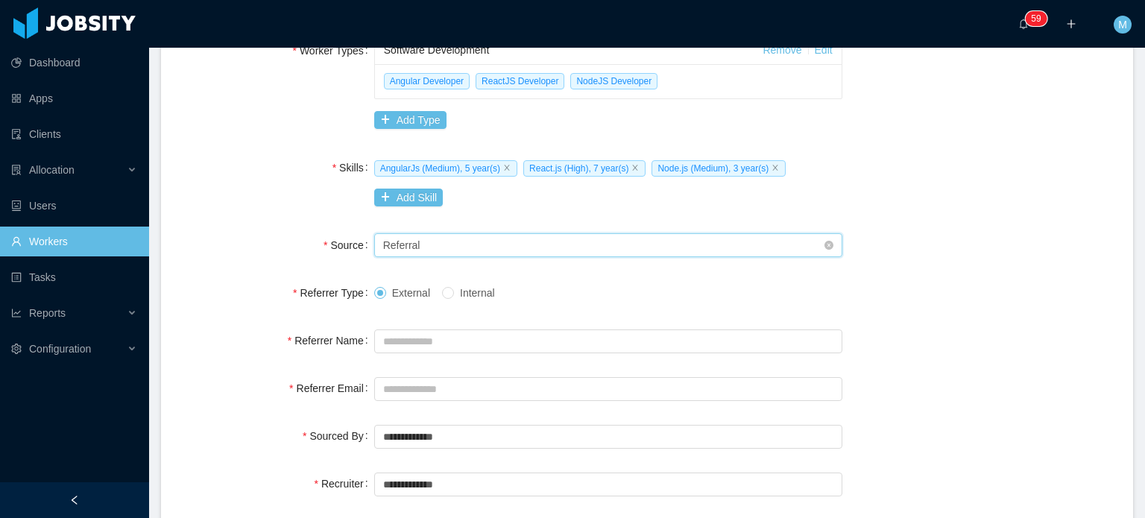
drag, startPoint x: 505, startPoint y: 230, endPoint x: 505, endPoint y: 239, distance: 8.2
click at [505, 230] on div "Seniority Referral" at bounding box center [608, 245] width 468 height 30
click at [504, 246] on div "Seniority Referral" at bounding box center [603, 245] width 441 height 22
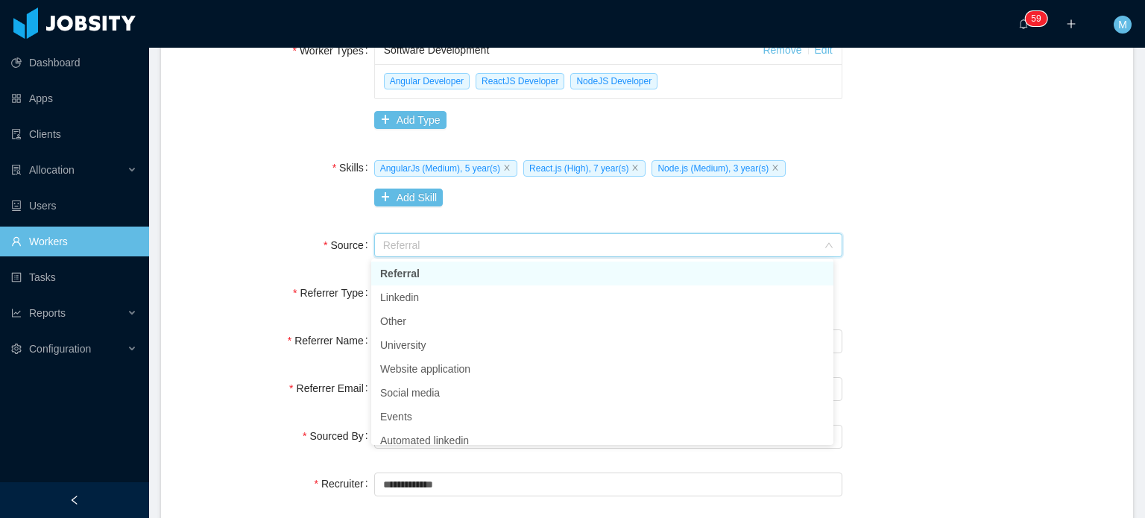
click at [486, 285] on li "Referral" at bounding box center [602, 274] width 462 height 24
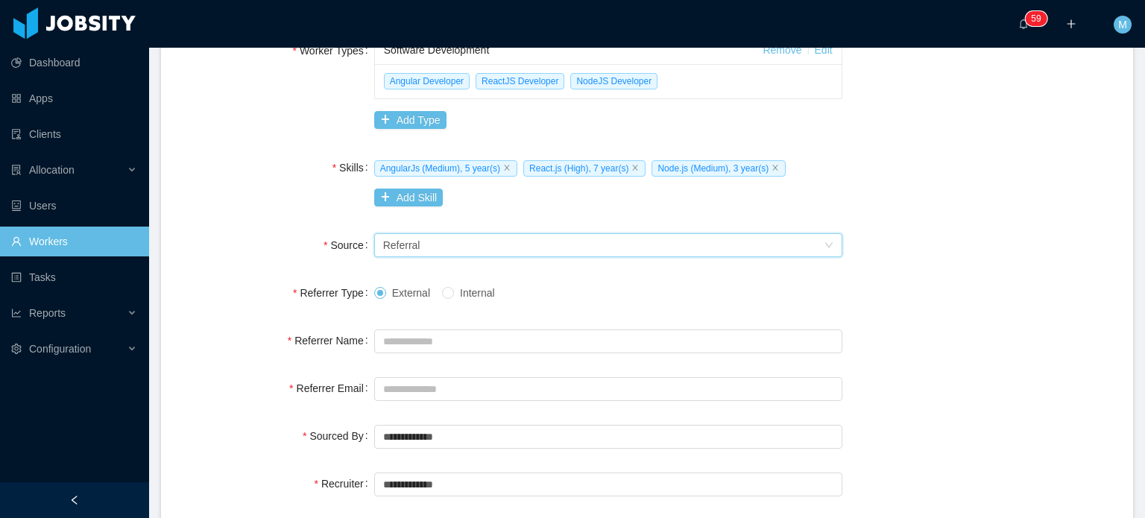
click at [486, 292] on span "Internal" at bounding box center [477, 293] width 47 height 12
click at [504, 247] on div "Seniority Referral" at bounding box center [603, 245] width 441 height 22
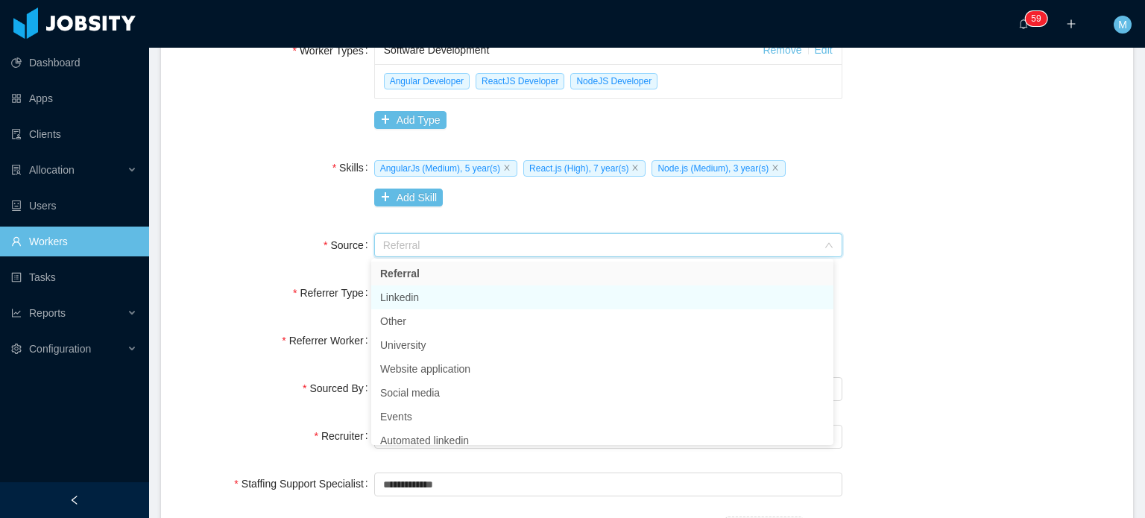
click at [494, 292] on li "Linkedin" at bounding box center [602, 298] width 462 height 24
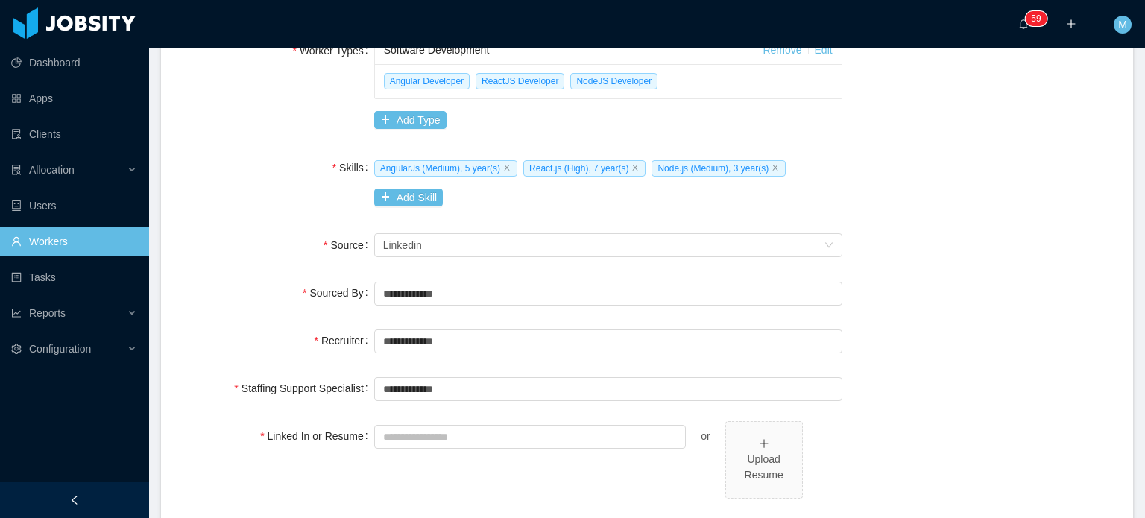
click at [906, 292] on div "**********" at bounding box center [647, 293] width 936 height 30
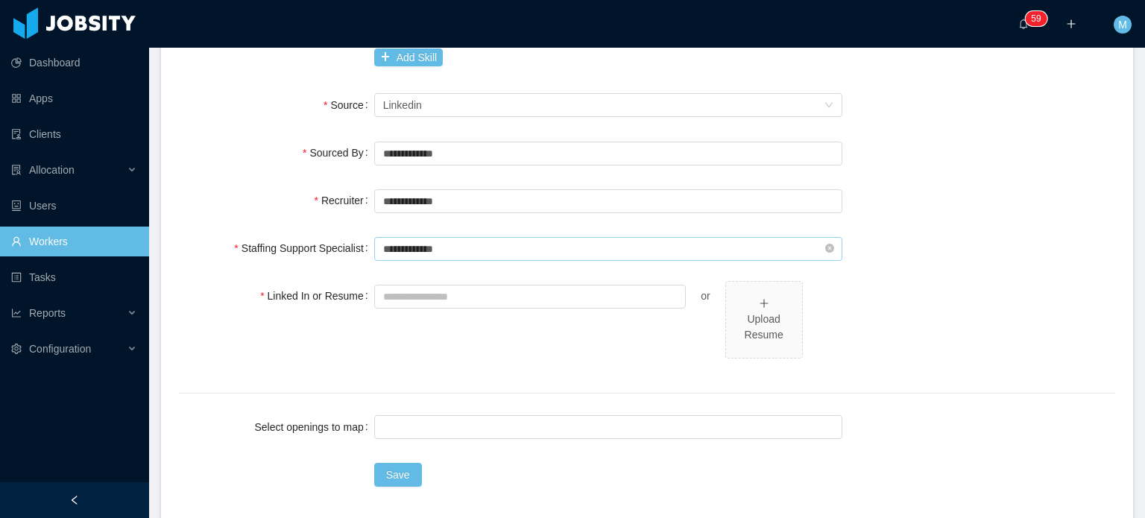
scroll to position [596, 0]
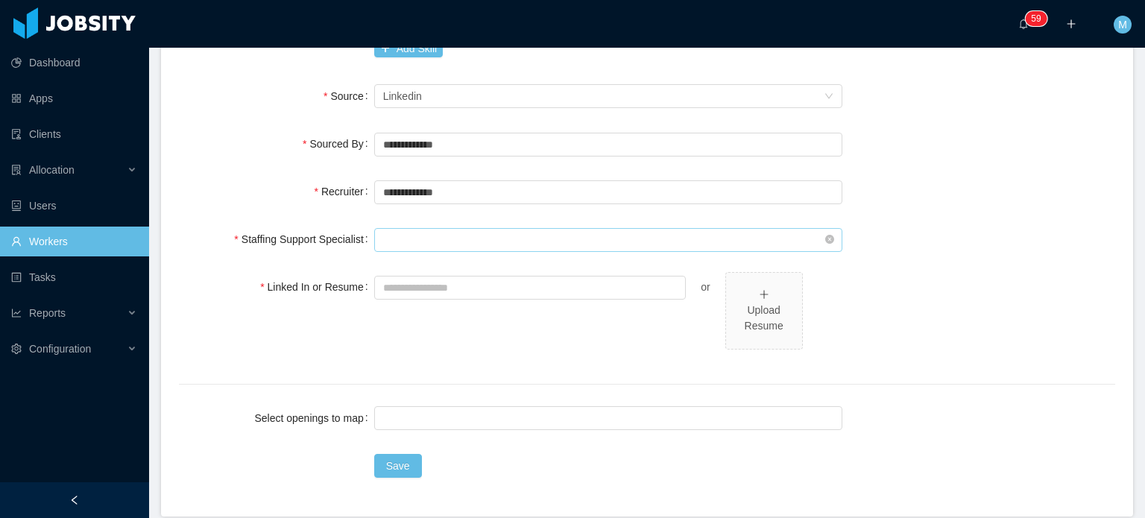
click at [532, 233] on input "text" at bounding box center [608, 240] width 468 height 24
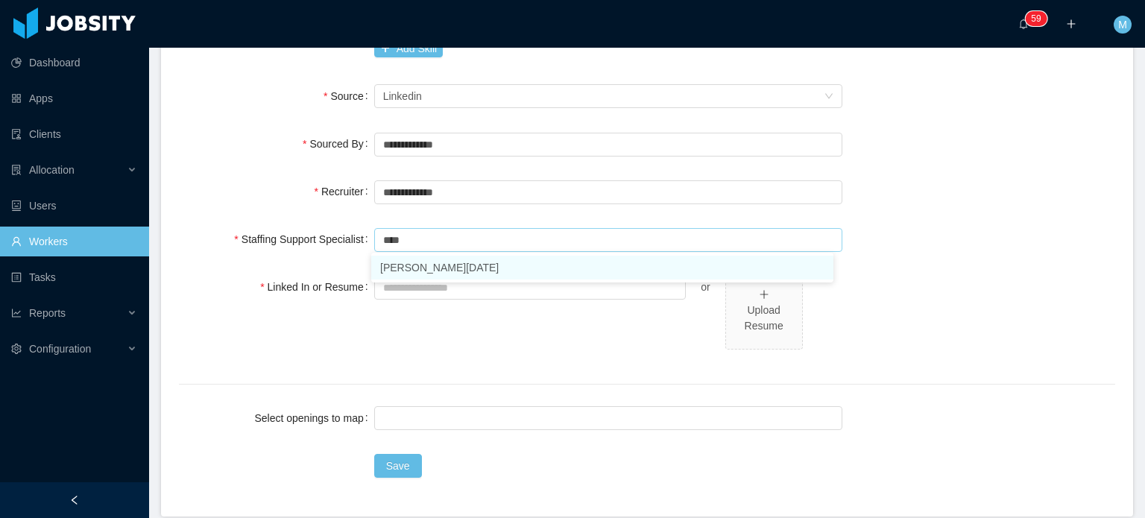
click at [590, 273] on li "Larissa De Natale" at bounding box center [602, 268] width 462 height 24
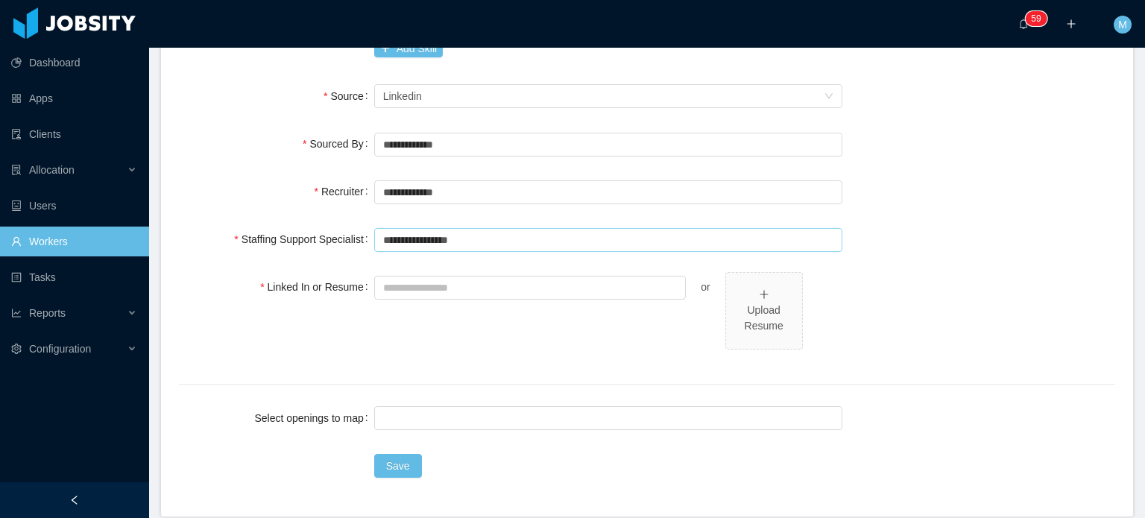
type input "**********"
click at [580, 300] on div at bounding box center [530, 287] width 312 height 30
click at [586, 289] on input "Linked In or Resume" at bounding box center [530, 288] width 312 height 24
paste input "**********"
type input "**********"
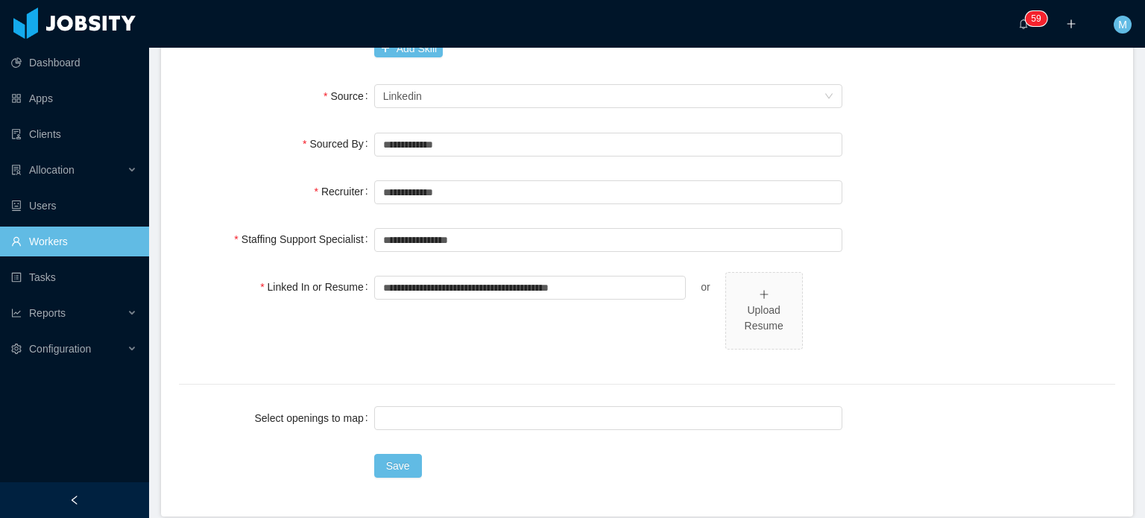
click at [467, 316] on div "**********" at bounding box center [608, 319] width 468 height 95
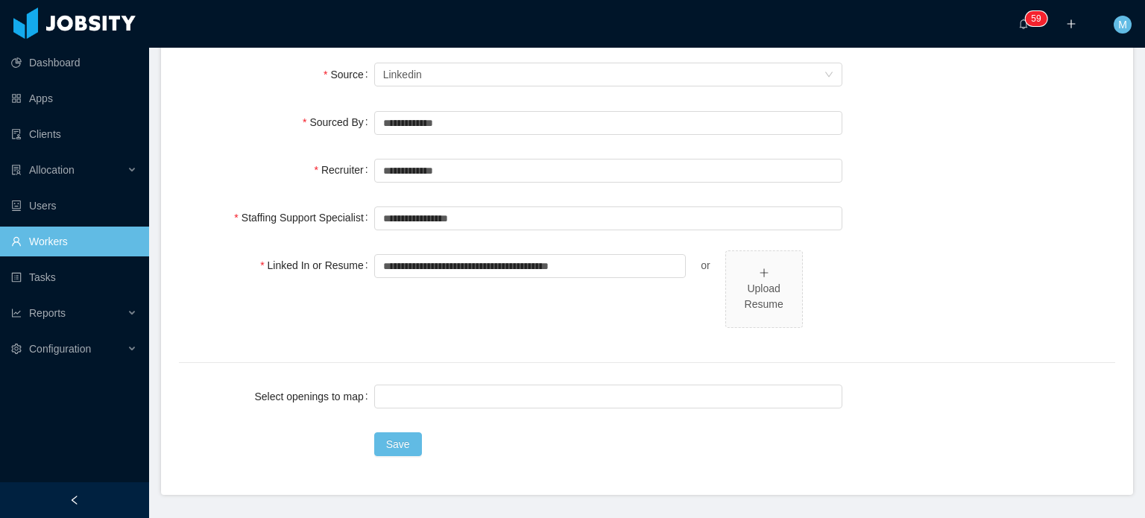
scroll to position [656, 0]
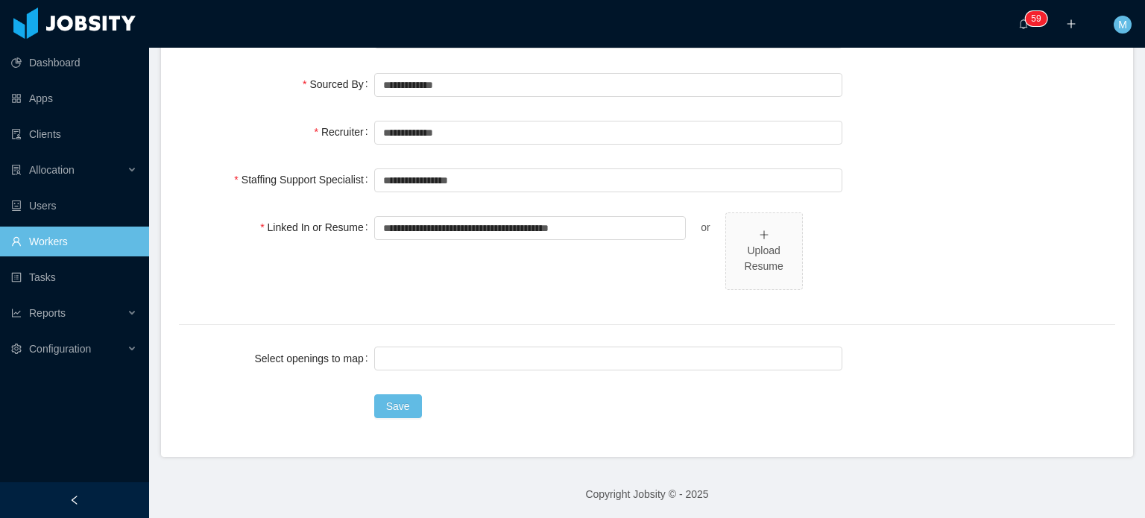
click at [464, 305] on div "**********" at bounding box center [608, 259] width 468 height 95
click at [468, 366] on div at bounding box center [606, 358] width 455 height 22
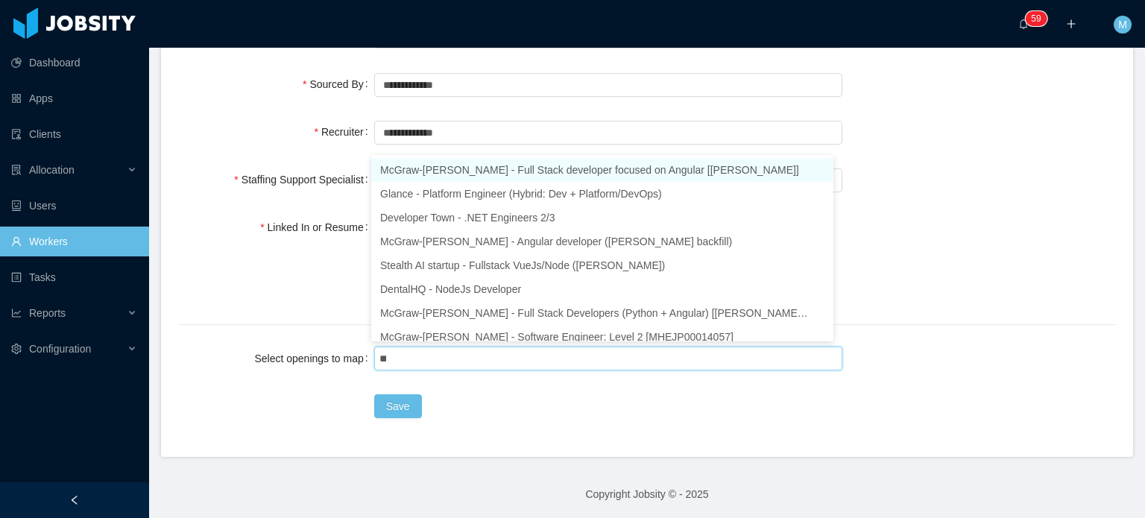
type input "***"
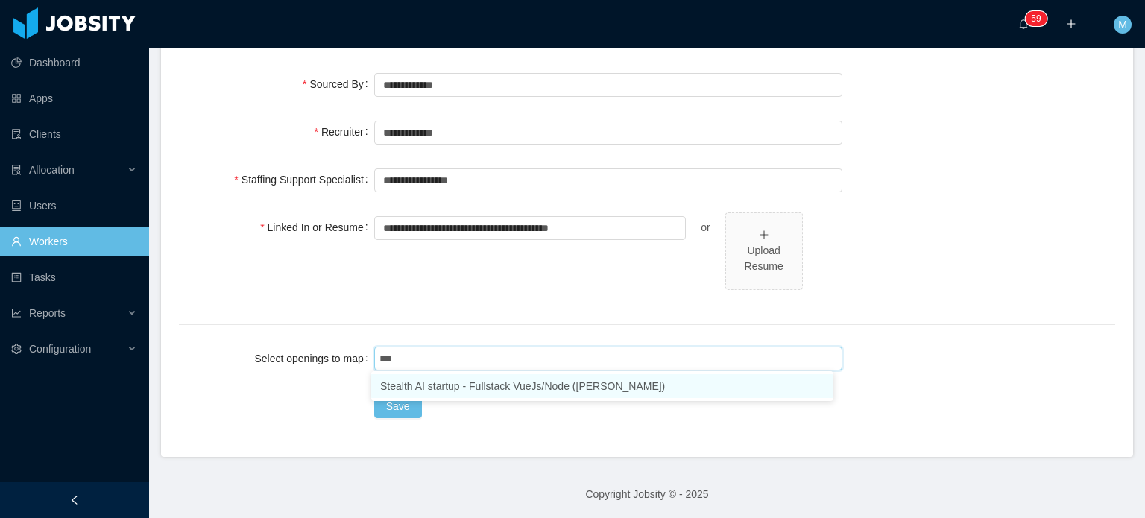
click at [468, 383] on li "Stealth AI startup - Fullstack VueJs/Node (Erkang Zheng)" at bounding box center [602, 386] width 462 height 24
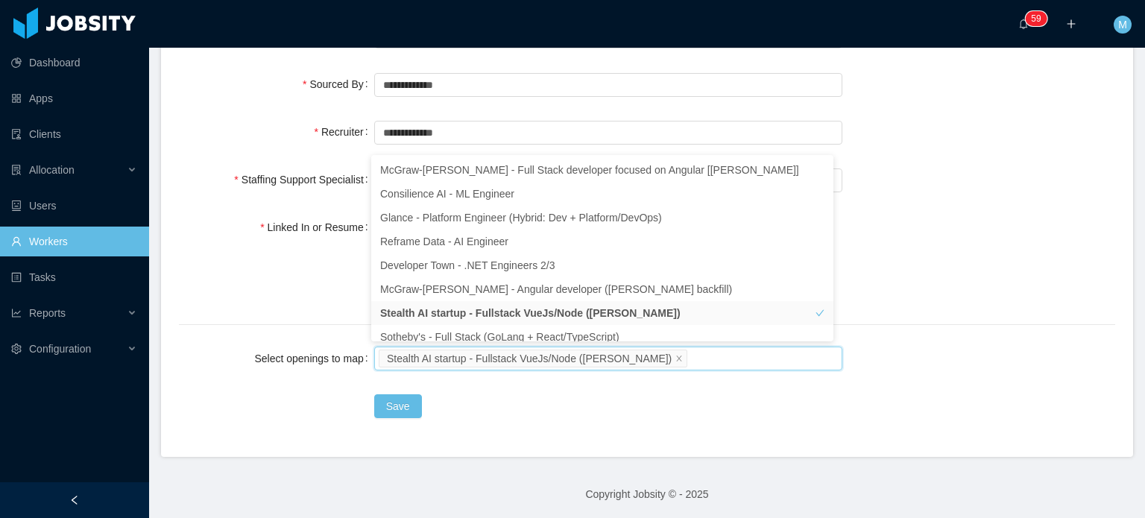
click at [418, 402] on div "Save" at bounding box center [608, 406] width 468 height 30
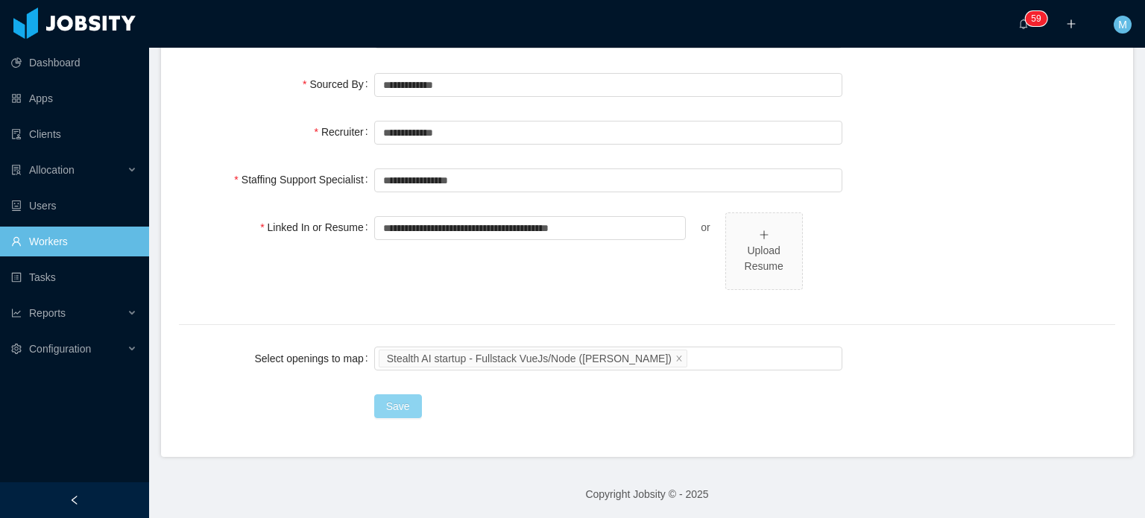
click at [401, 402] on button "Save" at bounding box center [398, 406] width 48 height 24
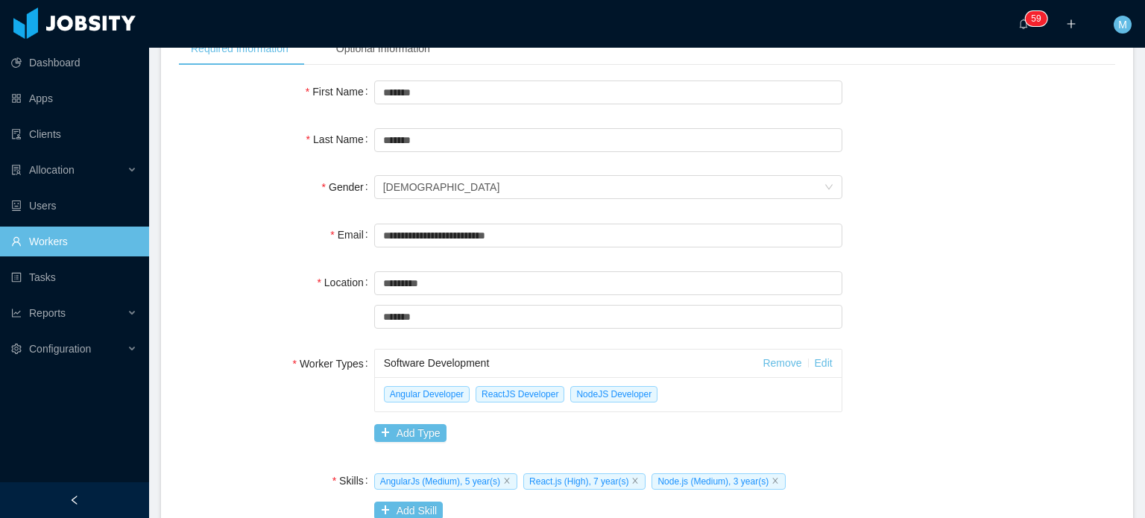
scroll to position [0, 0]
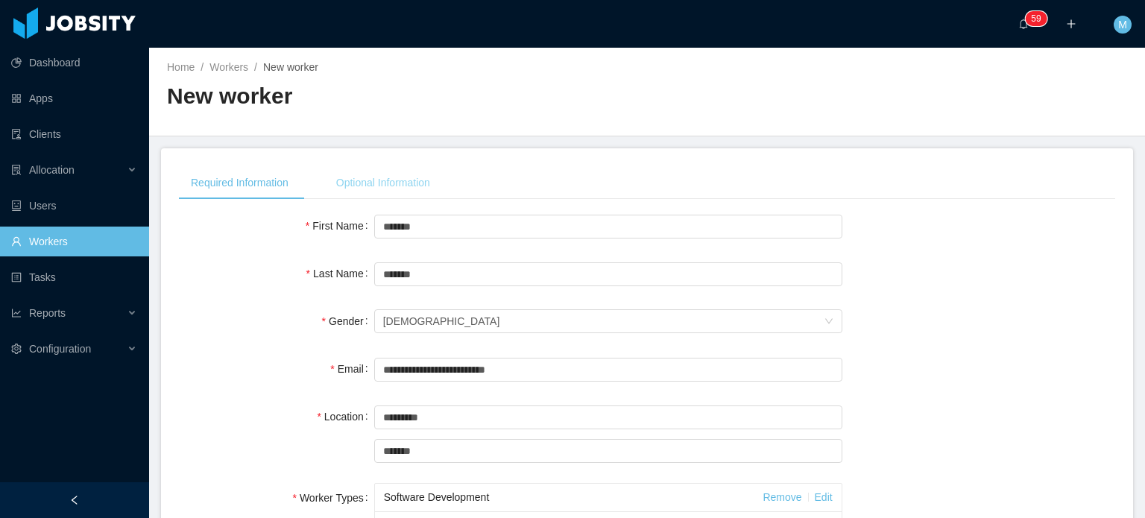
click at [398, 189] on div "Optional Information" at bounding box center [383, 183] width 118 height 34
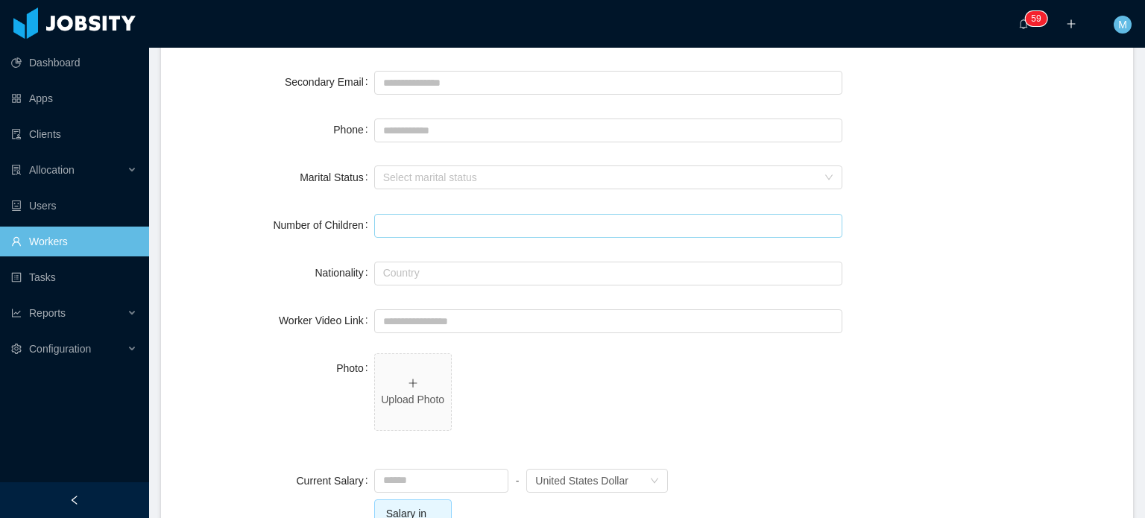
scroll to position [298, 0]
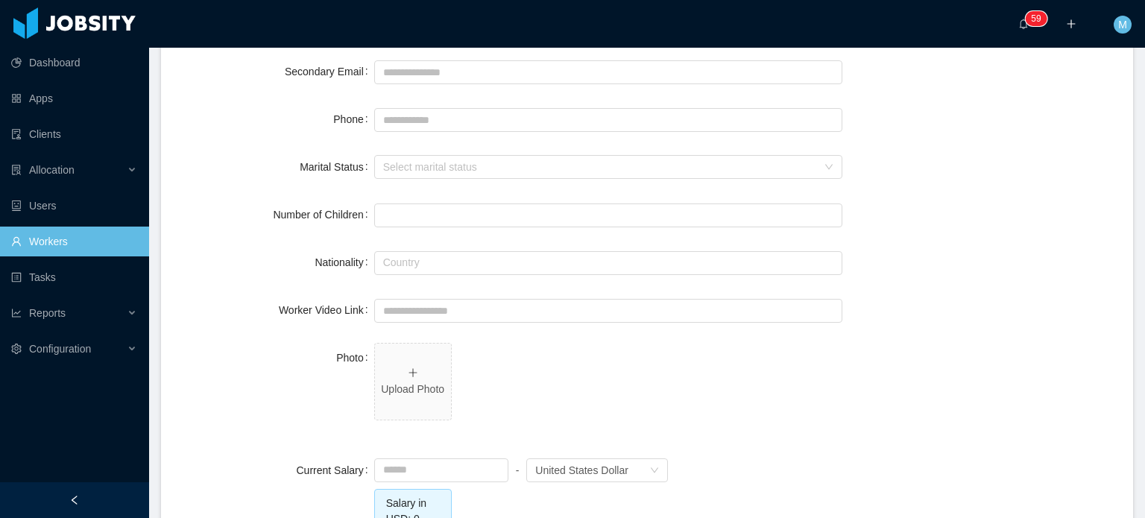
click at [505, 15] on div "··· 0 1 2 3 4 5 6 7 8 9 0 1 2 3 4 5 6 7 8 9 0 1 2 3 4 5 6 7 8 9 0 1 2 3 4 5 6 7…" at bounding box center [573, 24] width 1148 height 48
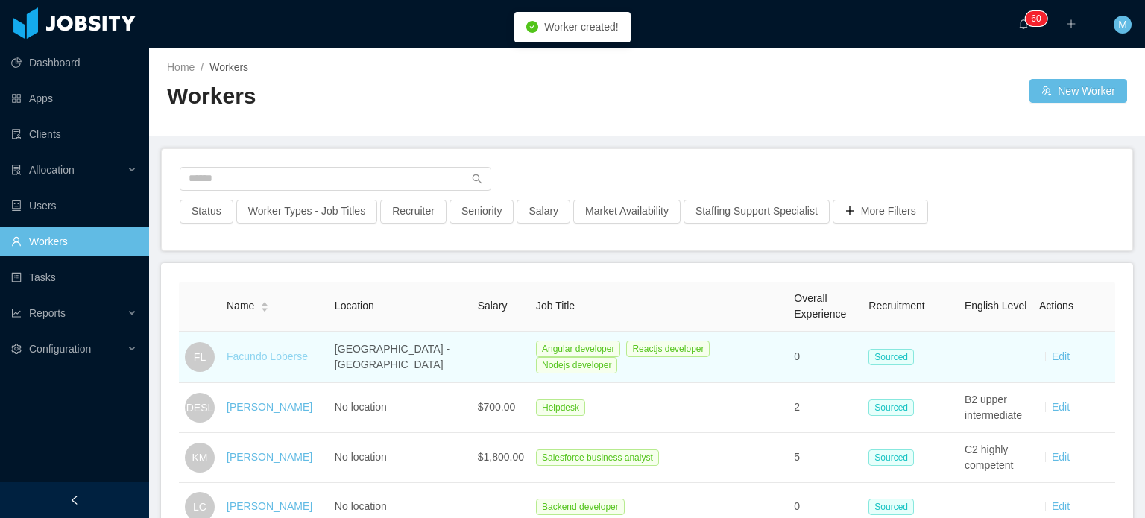
click at [251, 356] on link "Facundo Loberse" at bounding box center [267, 356] width 81 height 12
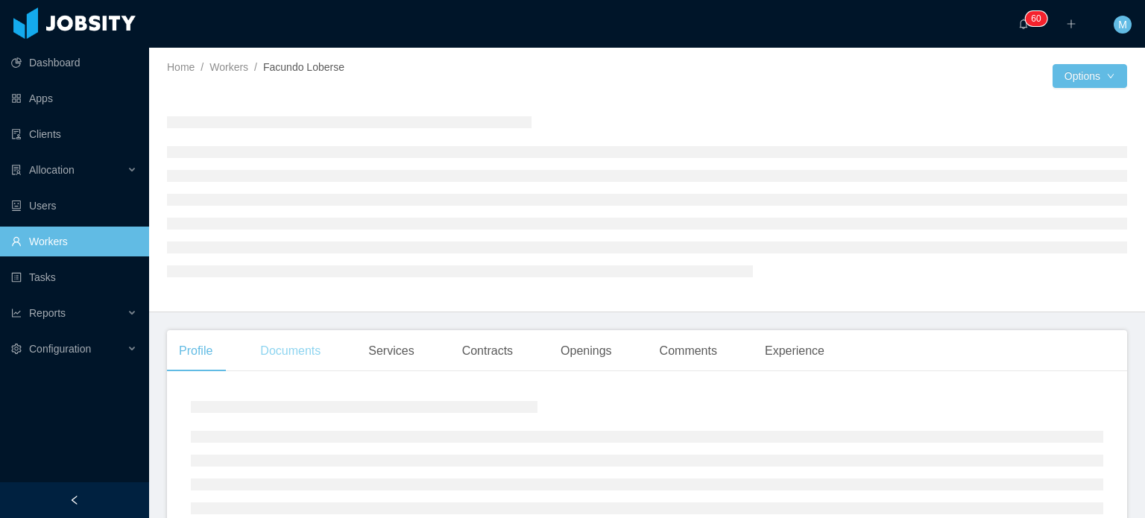
click at [306, 349] on div "Documents" at bounding box center [290, 351] width 84 height 42
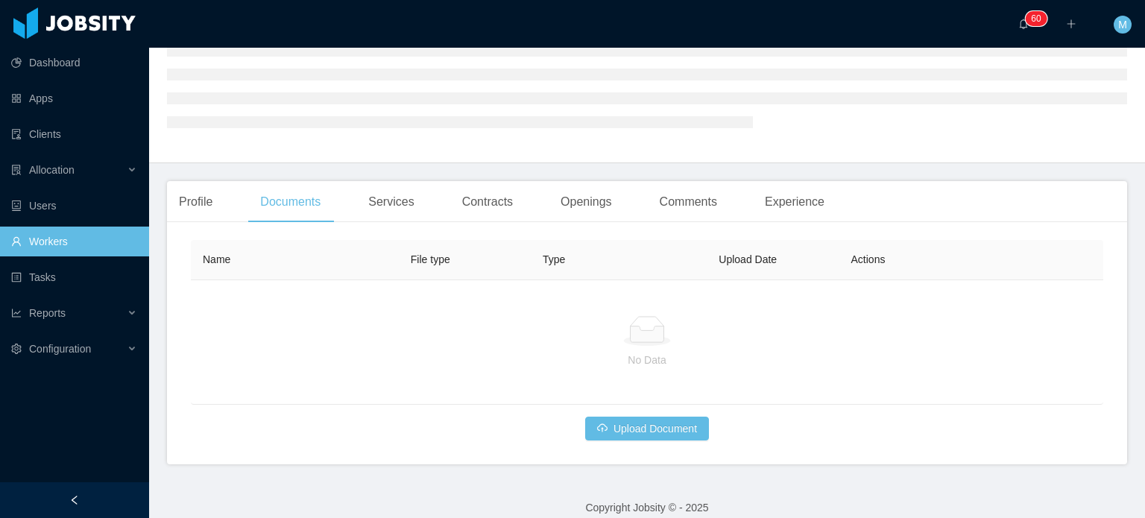
scroll to position [164, 0]
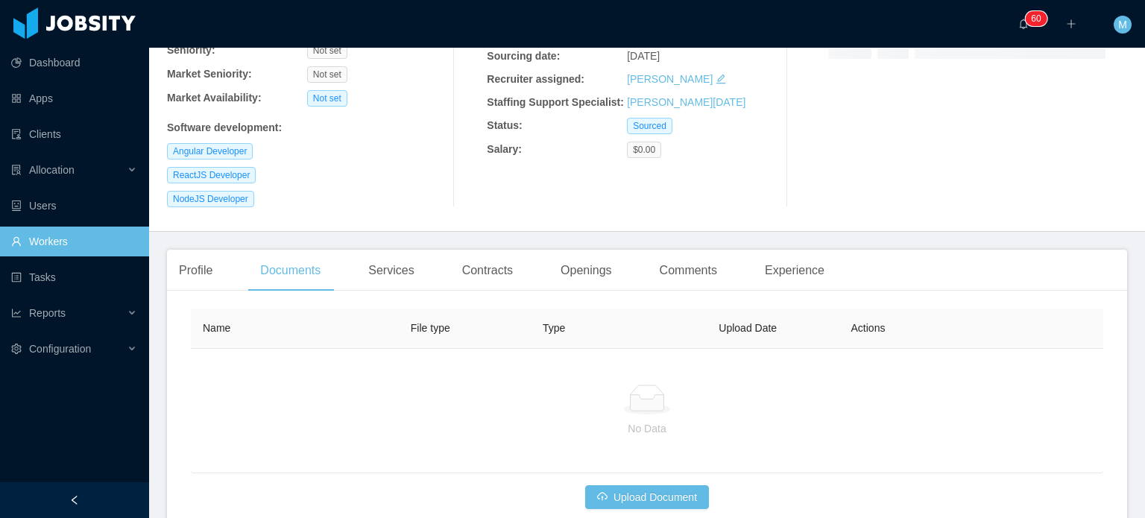
click at [675, 405] on div at bounding box center [647, 400] width 889 height 30
click at [676, 483] on div "Name File type Type Upload Date Actions No Data Upload Document" at bounding box center [647, 409] width 913 height 201
click at [678, 492] on button "Upload Document" at bounding box center [647, 497] width 124 height 24
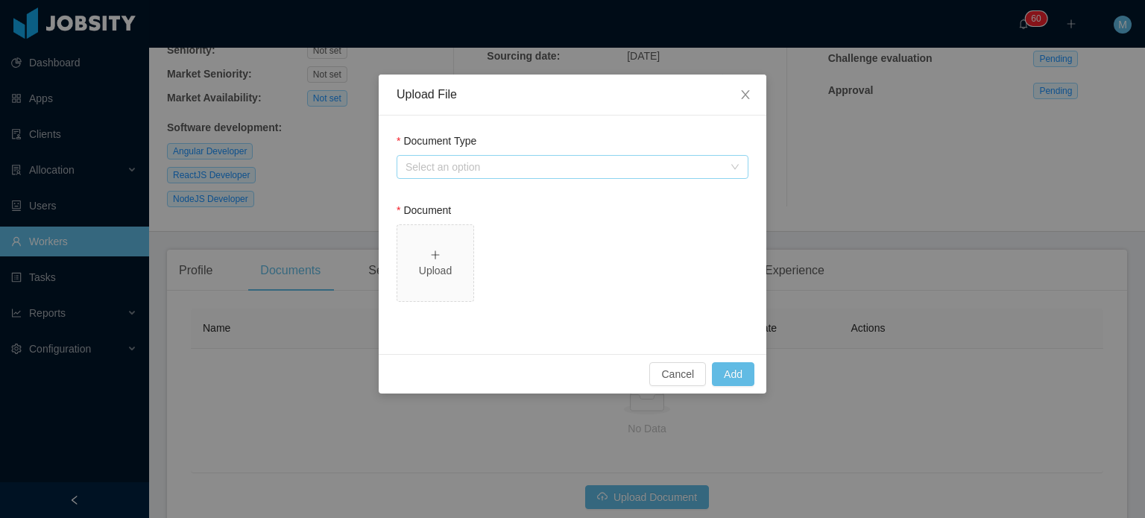
click at [588, 173] on div "Select an option" at bounding box center [565, 167] width 318 height 15
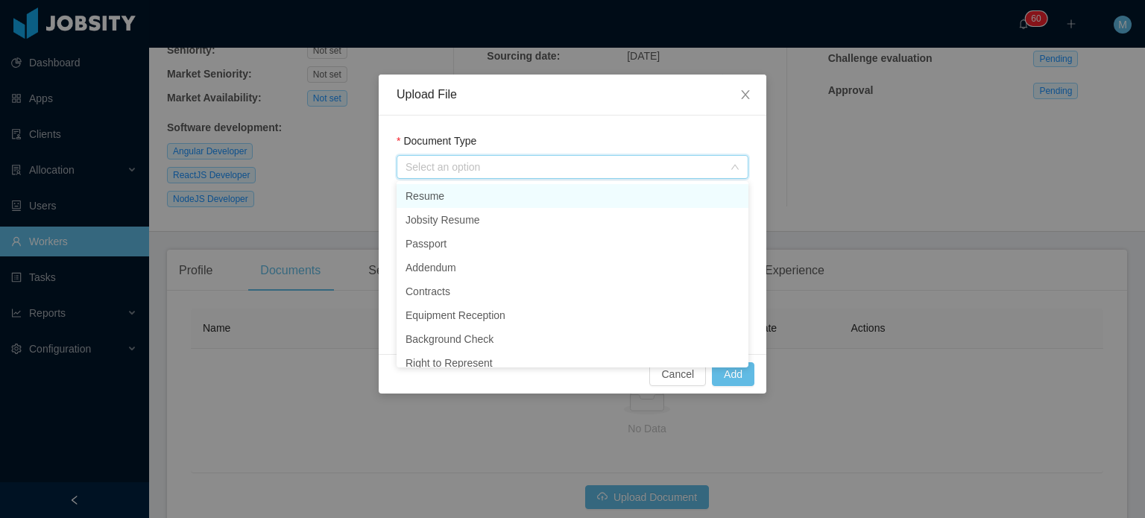
click at [498, 205] on li "Resume" at bounding box center [573, 196] width 352 height 24
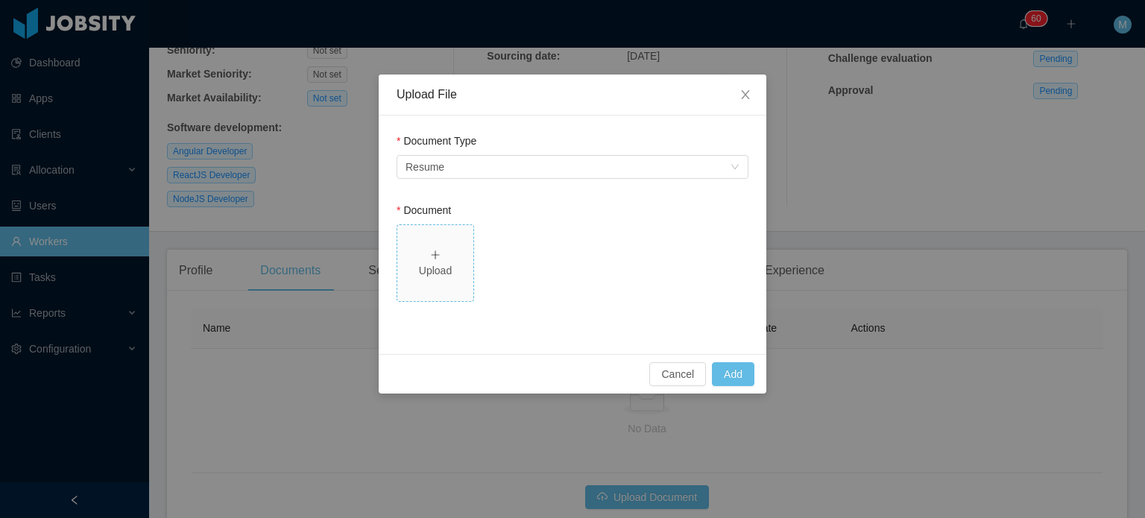
click at [457, 253] on div "Upload" at bounding box center [435, 263] width 64 height 31
click at [716, 368] on button "Add" at bounding box center [733, 374] width 42 height 24
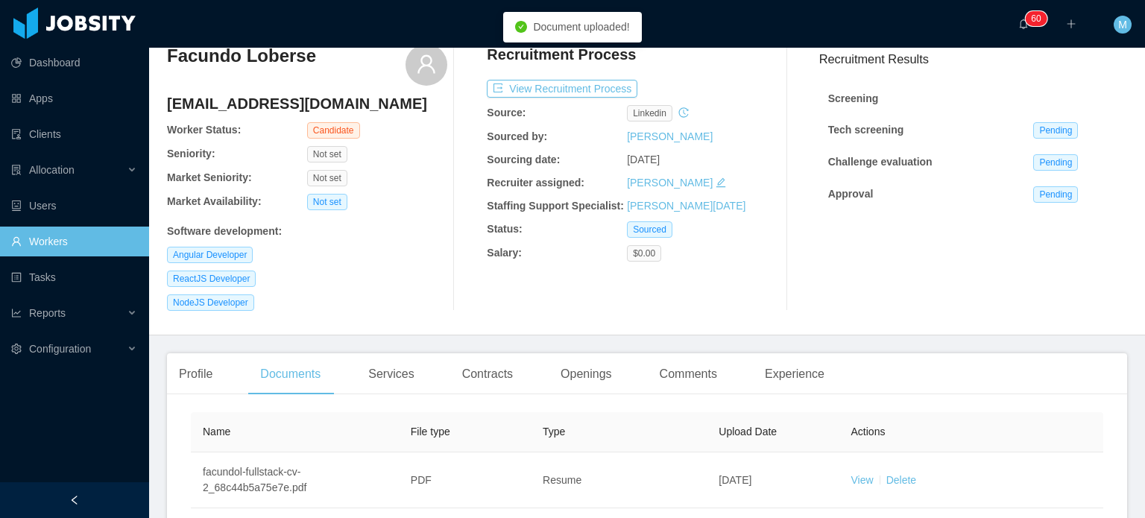
scroll to position [0, 0]
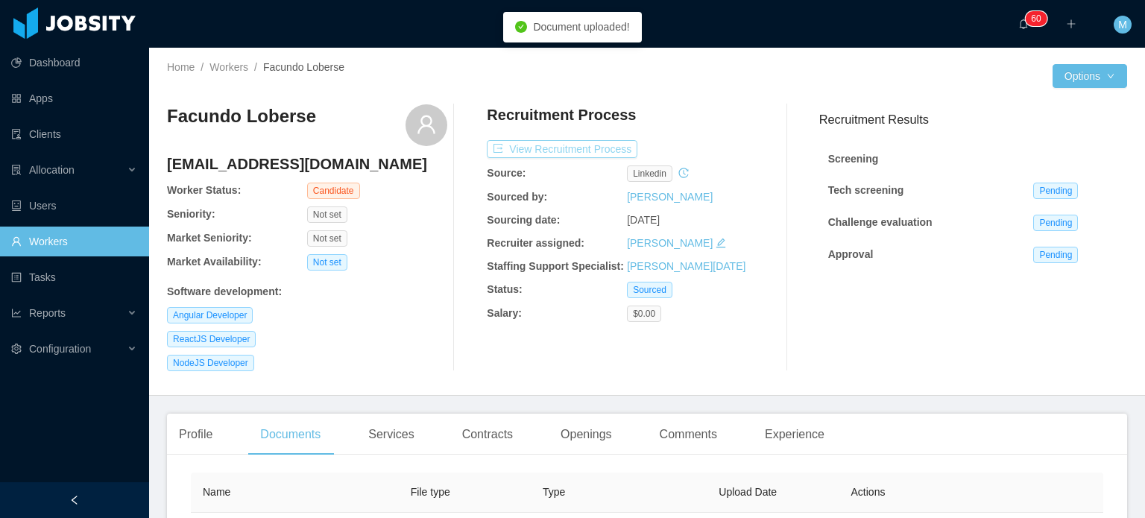
click at [626, 147] on button "View Recruitment Process" at bounding box center [562, 149] width 151 height 18
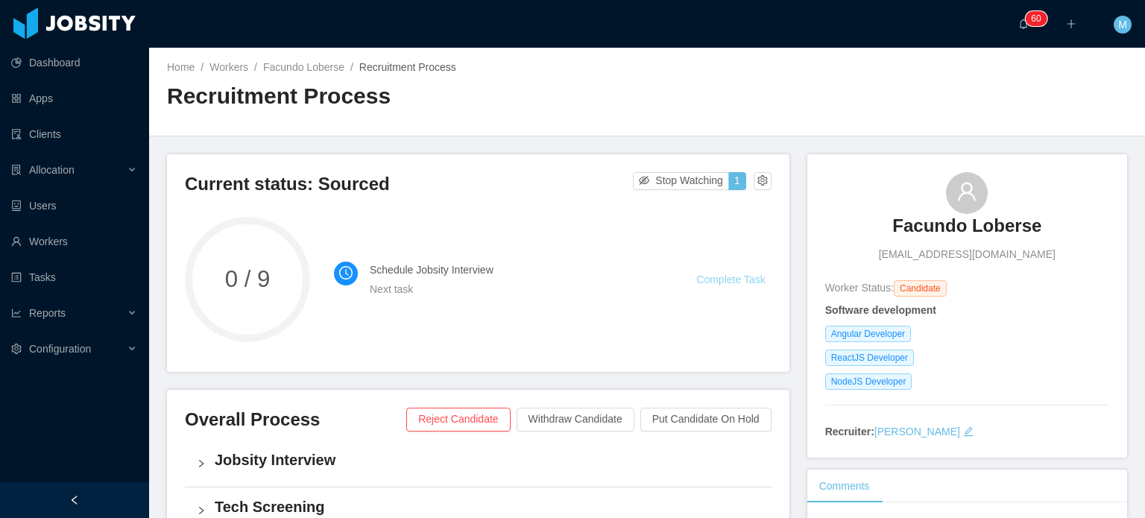
click at [728, 283] on link "Complete Task" at bounding box center [730, 280] width 69 height 12
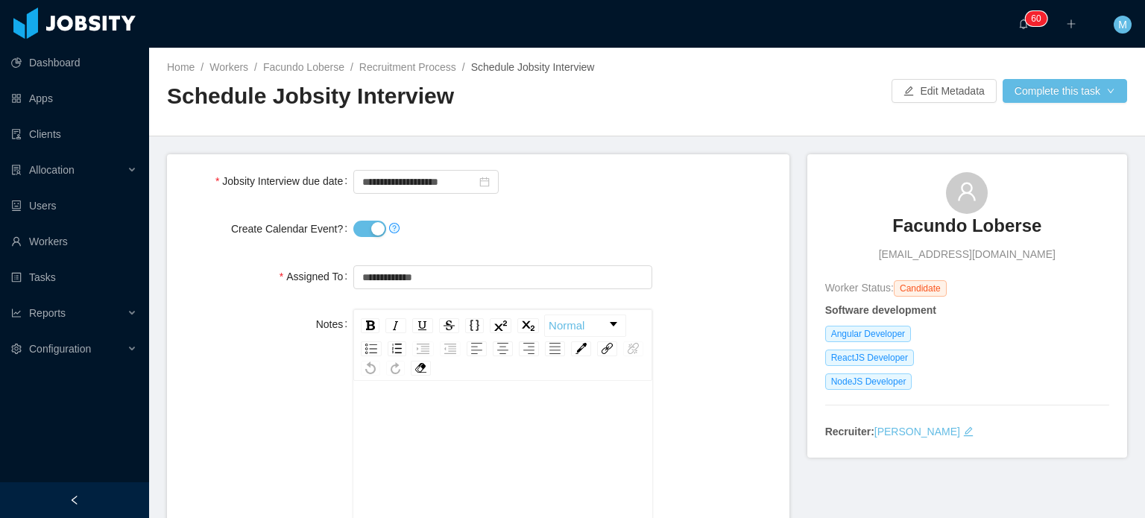
click at [367, 230] on button "Create Calendar Event?" at bounding box center [369, 229] width 33 height 16
click at [382, 181] on input "**********" at bounding box center [425, 182] width 145 height 24
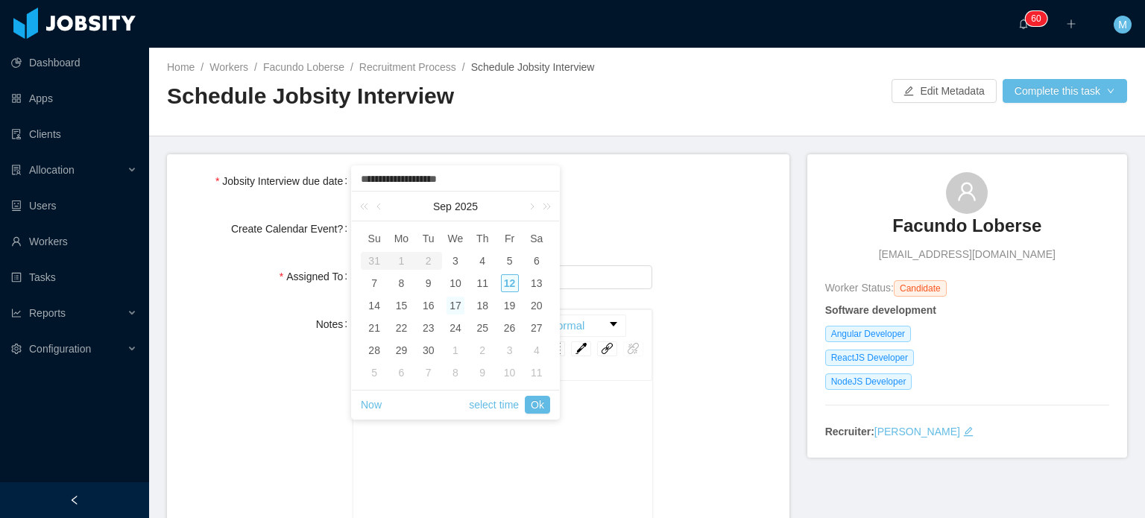
click at [507, 282] on div "12" at bounding box center [510, 283] width 18 height 18
type input "**********"
click at [538, 399] on link "Ok" at bounding box center [537, 405] width 25 height 18
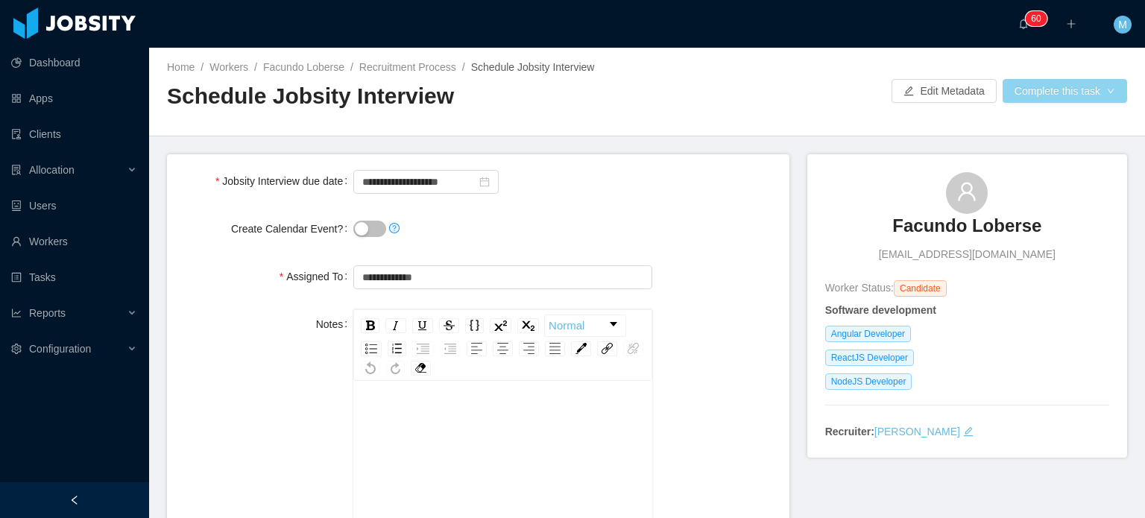
click at [1086, 98] on button "Complete this task" at bounding box center [1065, 91] width 125 height 24
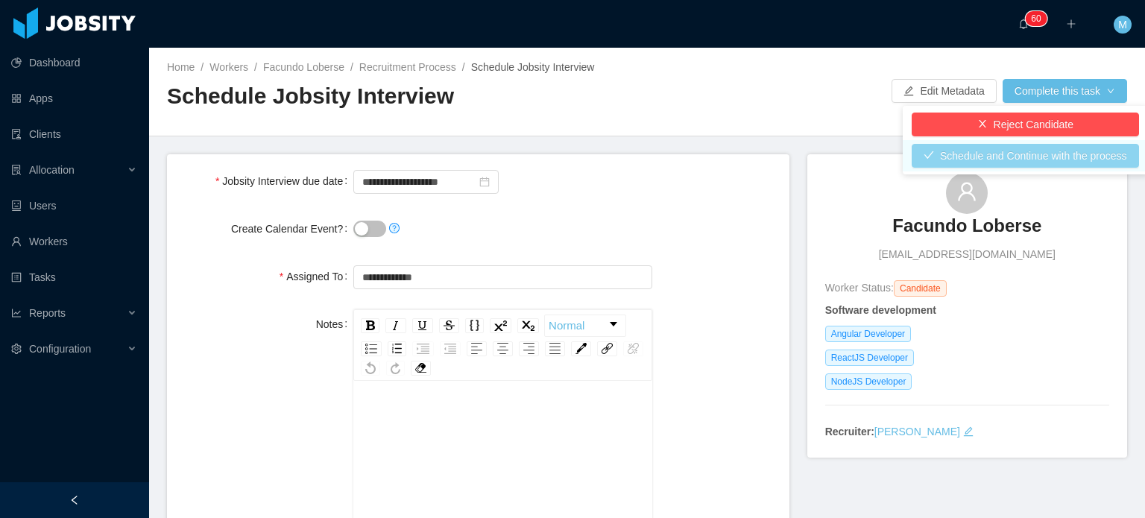
click at [1002, 154] on button "Schedule and Continue with the process" at bounding box center [1025, 156] width 227 height 24
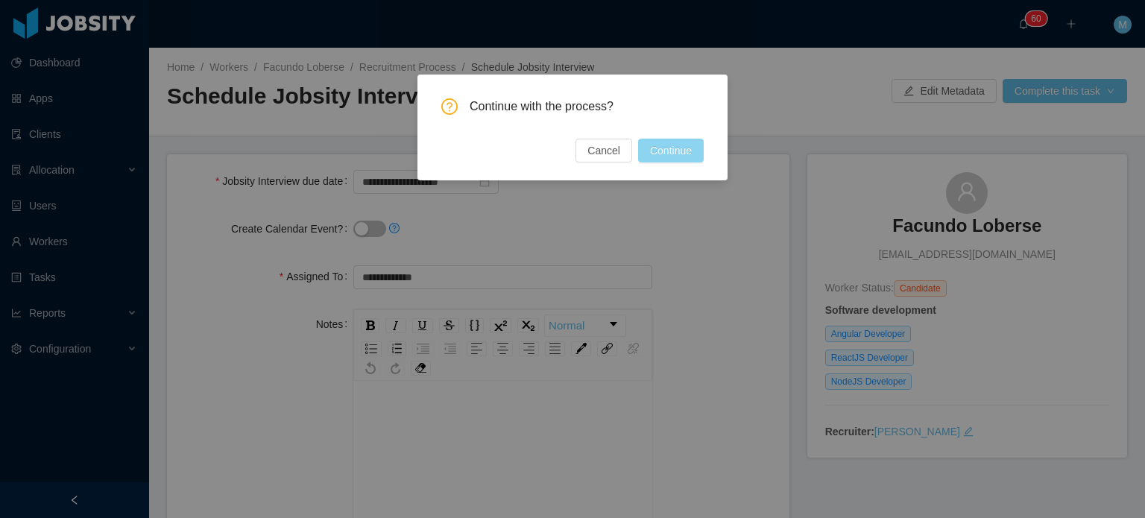
click at [650, 139] on button "Continue" at bounding box center [671, 151] width 66 height 24
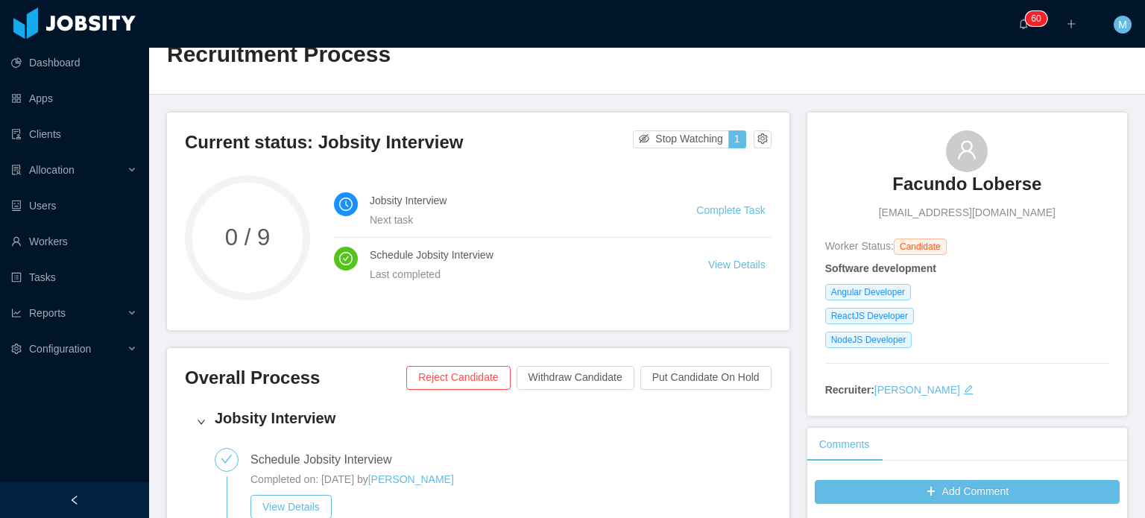
scroll to position [75, 0]
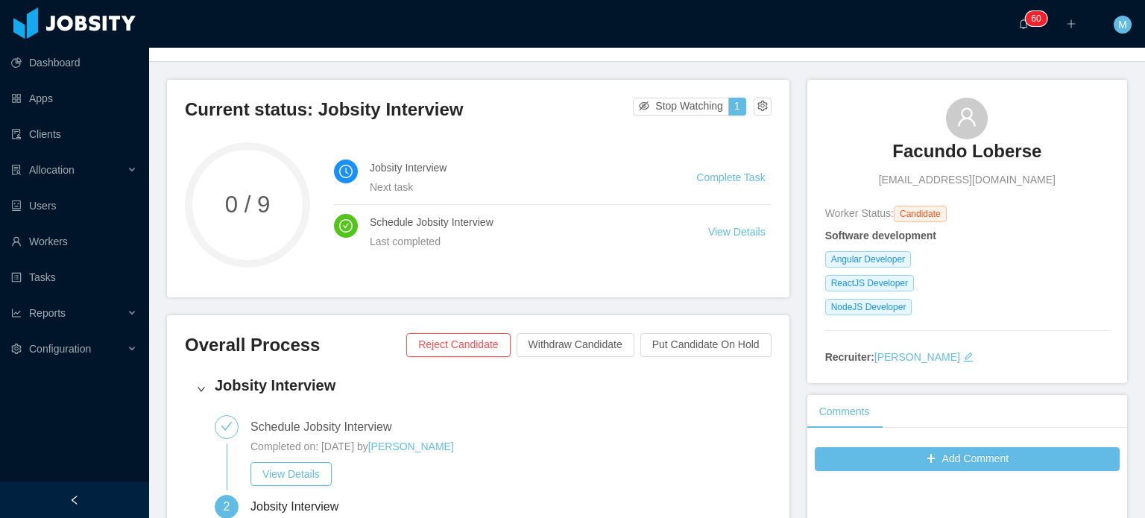
click at [719, 155] on li "Jobsity Interview Next task Complete Task" at bounding box center [553, 178] width 438 height 54
click at [722, 172] on link "Complete Task" at bounding box center [730, 177] width 69 height 12
